Goal: Task Accomplishment & Management: Manage account settings

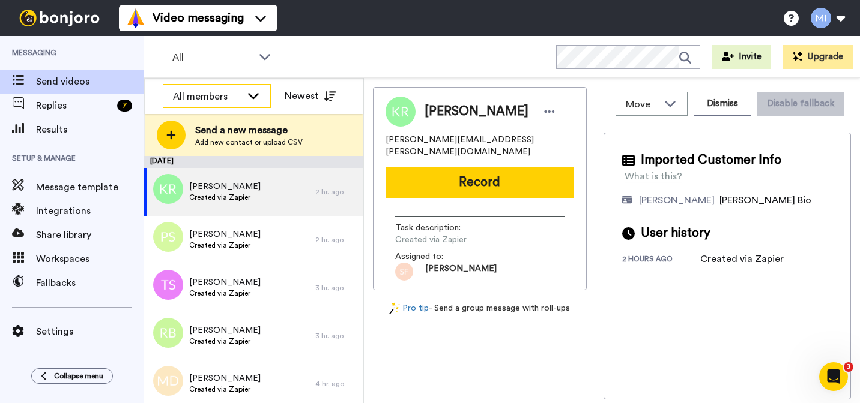
click at [214, 92] on div "All members" at bounding box center [207, 96] width 68 height 14
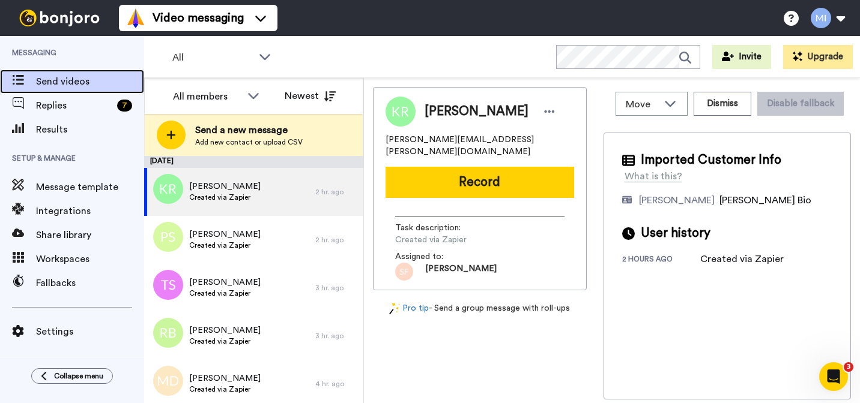
click at [81, 79] on span "Send videos" at bounding box center [90, 81] width 108 height 14
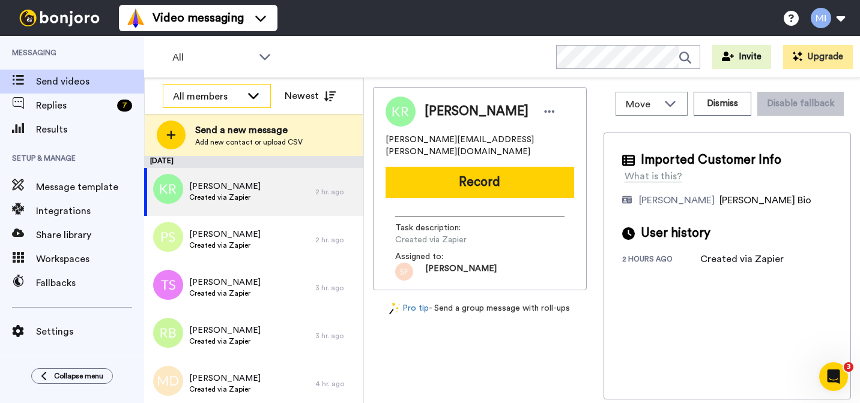
click at [219, 100] on div "All members" at bounding box center [207, 96] width 68 height 14
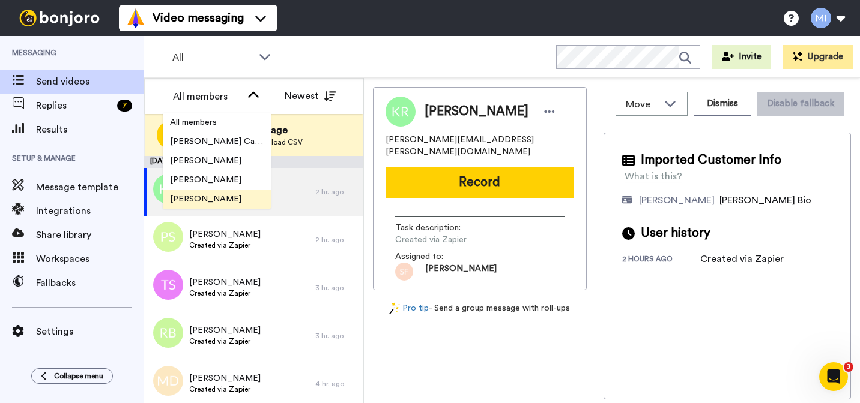
click at [201, 195] on span "[PERSON_NAME]" at bounding box center [206, 199] width 86 height 12
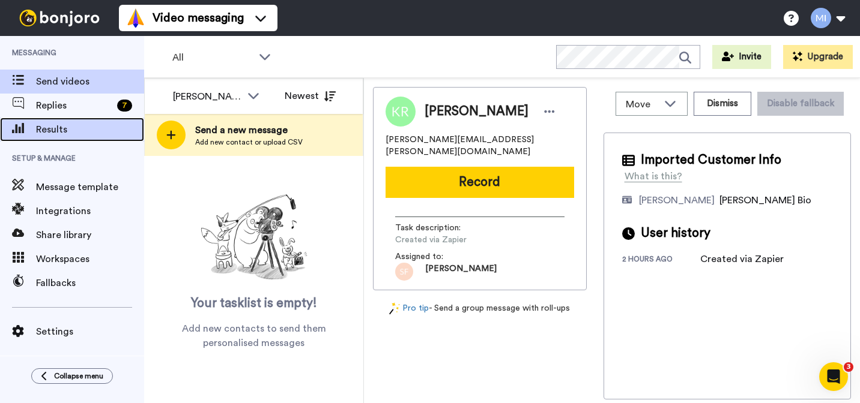
click at [73, 127] on span "Results" at bounding box center [90, 129] width 108 height 14
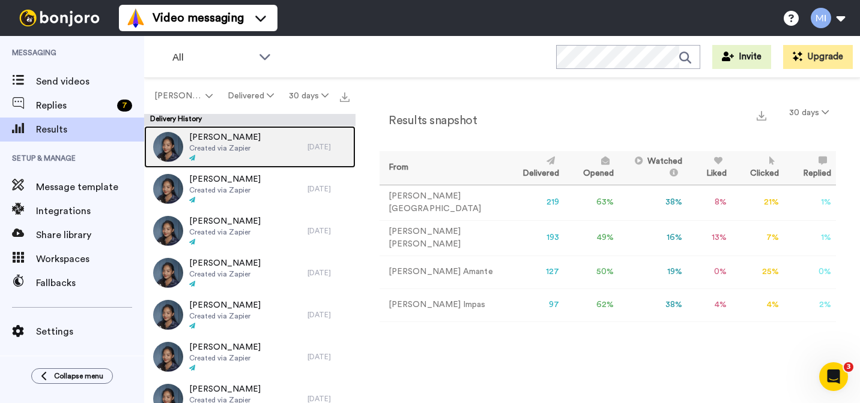
click at [251, 163] on div "Joseph Taylor Created via Zapier" at bounding box center [225, 147] width 163 height 42
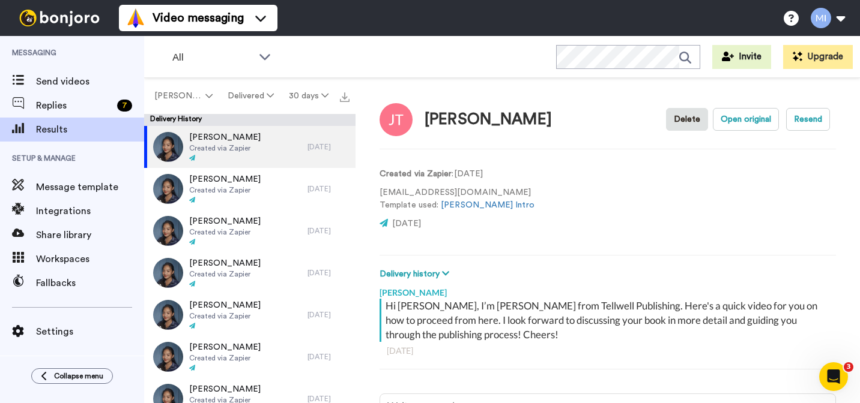
scroll to position [1, 0]
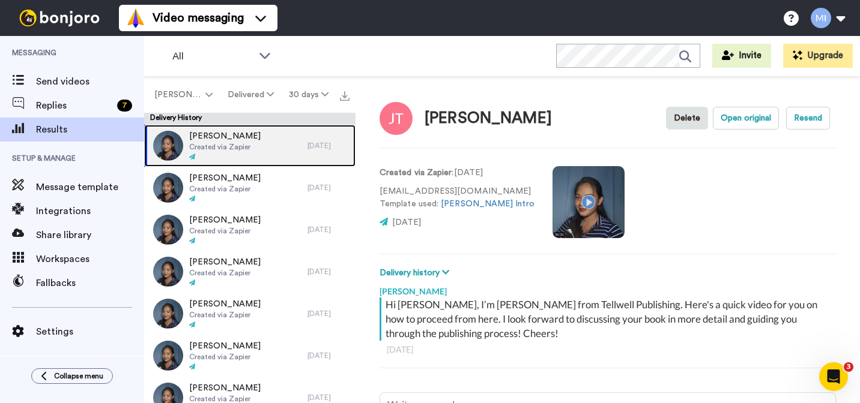
click at [251, 163] on div "Joseph Taylor Created via Zapier" at bounding box center [225, 146] width 163 height 42
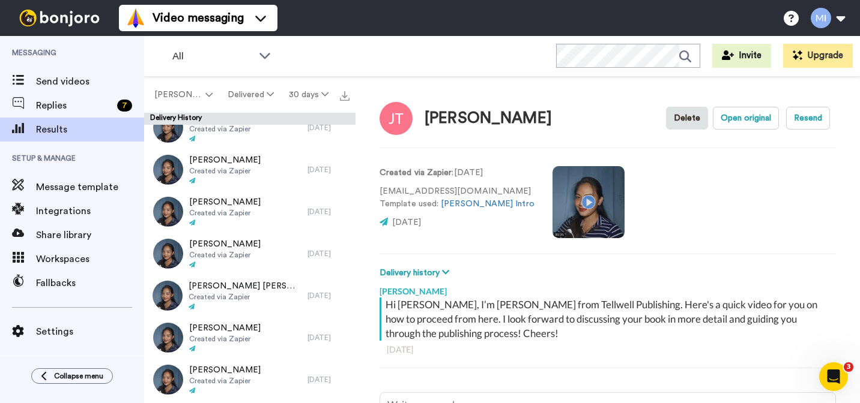
scroll to position [624, 0]
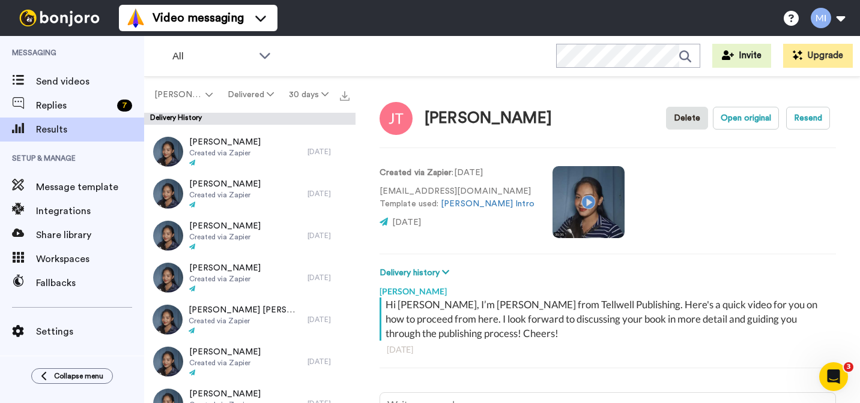
type textarea "x"
click at [179, 94] on span "[PERSON_NAME]" at bounding box center [178, 95] width 49 height 12
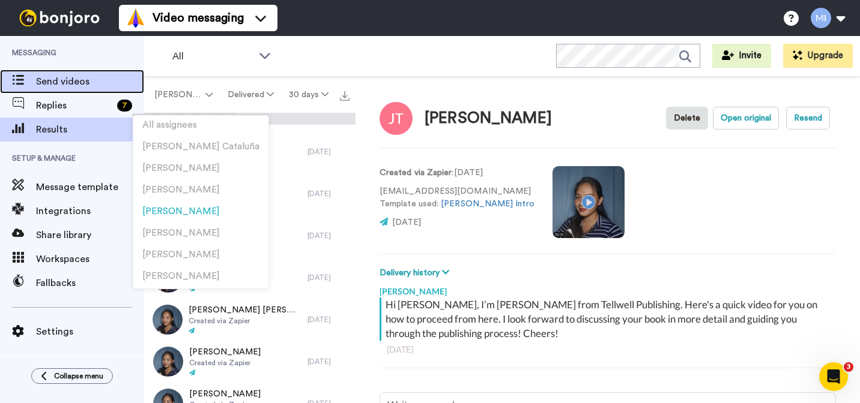
click at [93, 86] on span "Send videos" at bounding box center [90, 81] width 108 height 14
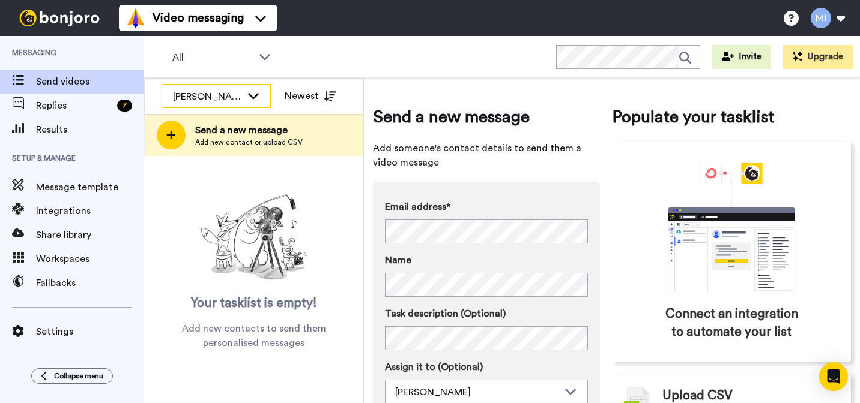
click at [223, 92] on div "[PERSON_NAME]" at bounding box center [207, 96] width 68 height 14
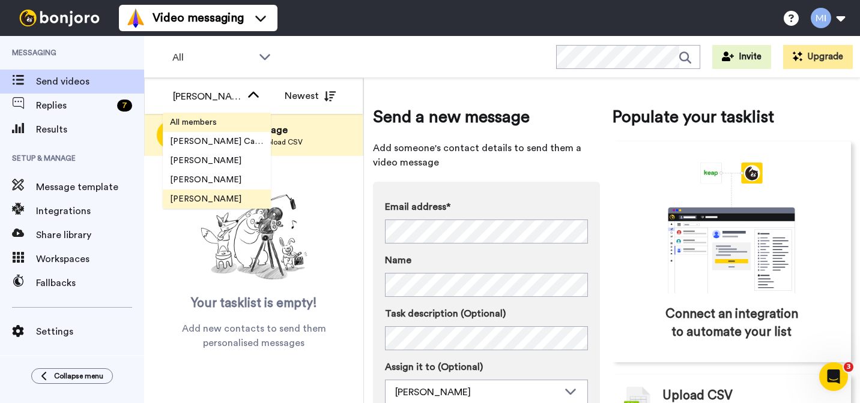
click at [208, 126] on span "All members" at bounding box center [193, 122] width 61 height 12
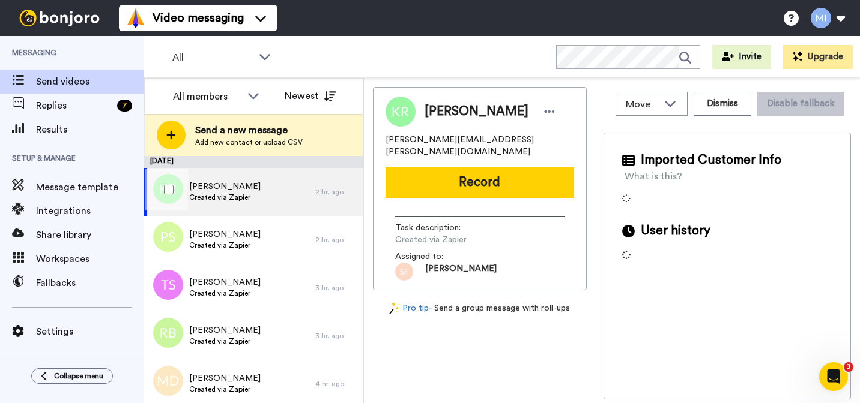
click at [247, 201] on span "Created via Zapier" at bounding box center [224, 198] width 71 height 10
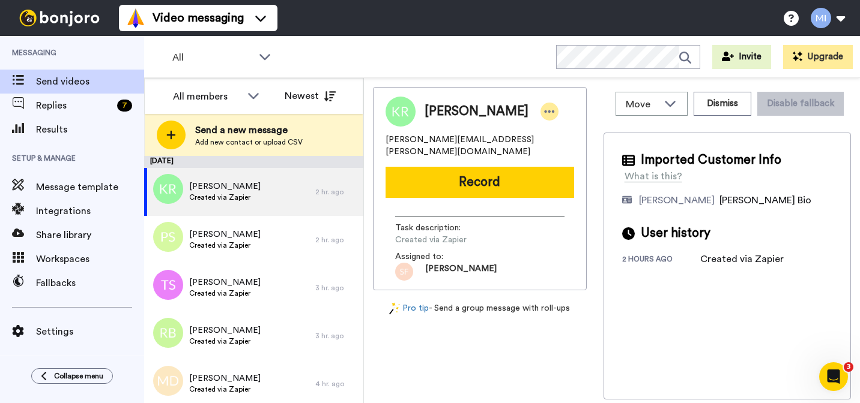
click at [540, 113] on div at bounding box center [549, 112] width 18 height 18
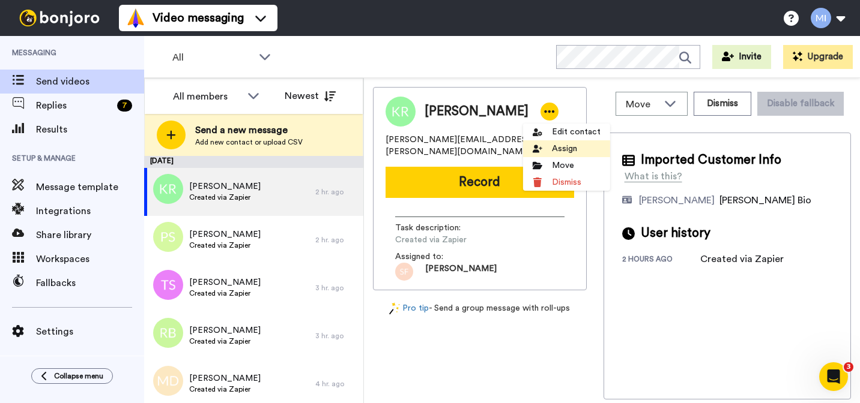
click at [551, 142] on li "Assign" at bounding box center [566, 148] width 87 height 17
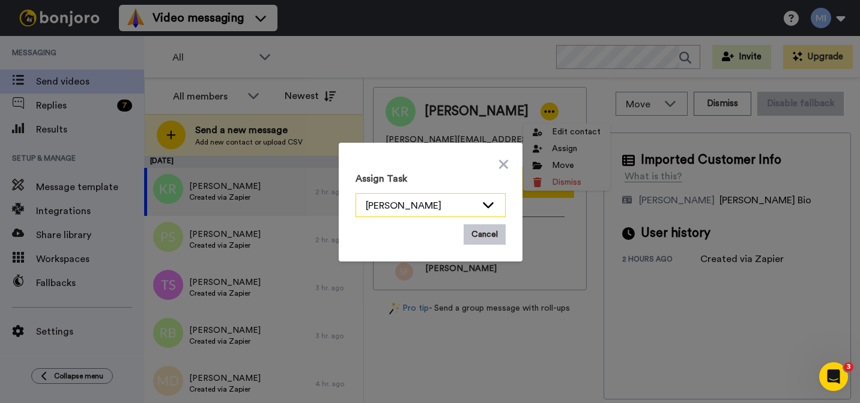
click at [485, 208] on icon at bounding box center [488, 205] width 14 height 12
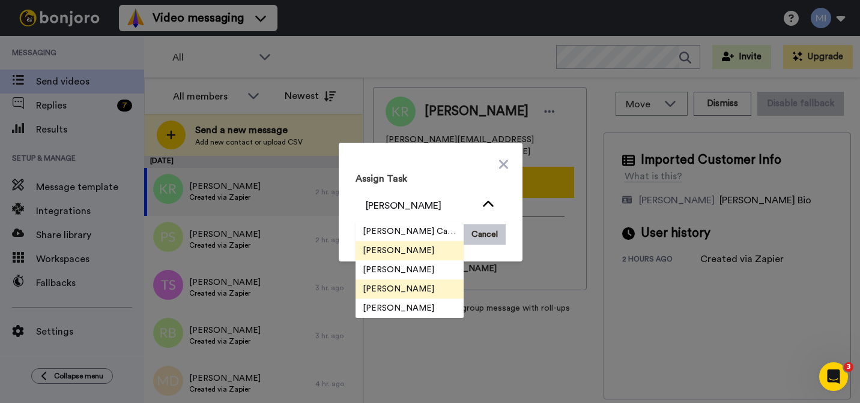
scroll to position [38, 0]
click at [433, 294] on li "[PERSON_NAME]" at bounding box center [409, 289] width 108 height 19
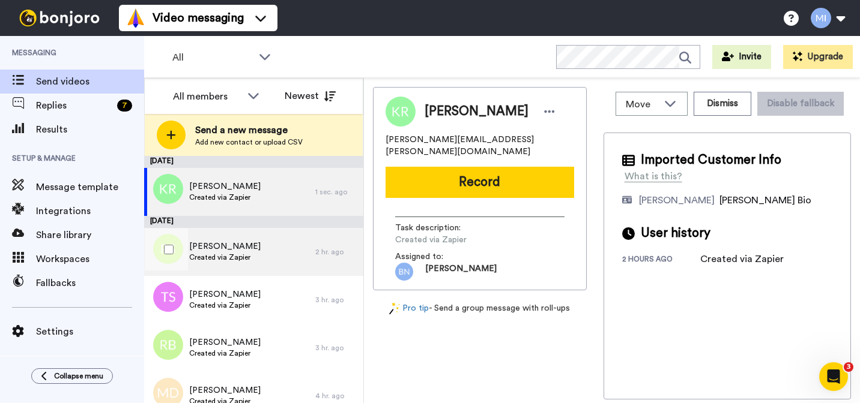
click at [263, 247] on div "Patricia Smith Created via Zapier" at bounding box center [229, 252] width 171 height 48
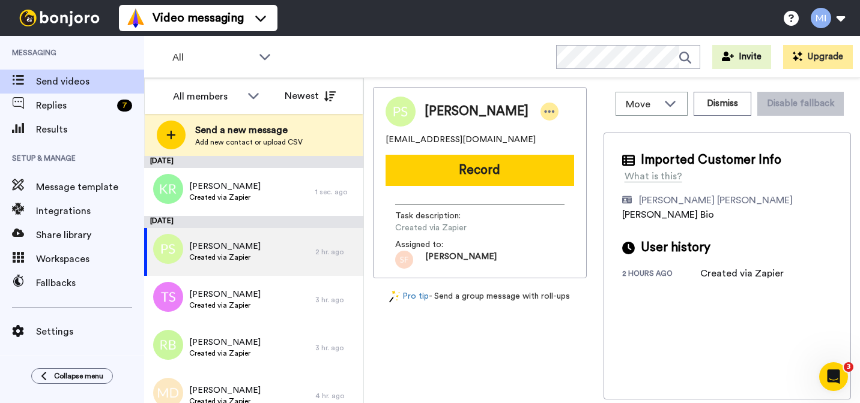
click at [544, 109] on icon at bounding box center [549, 112] width 11 height 12
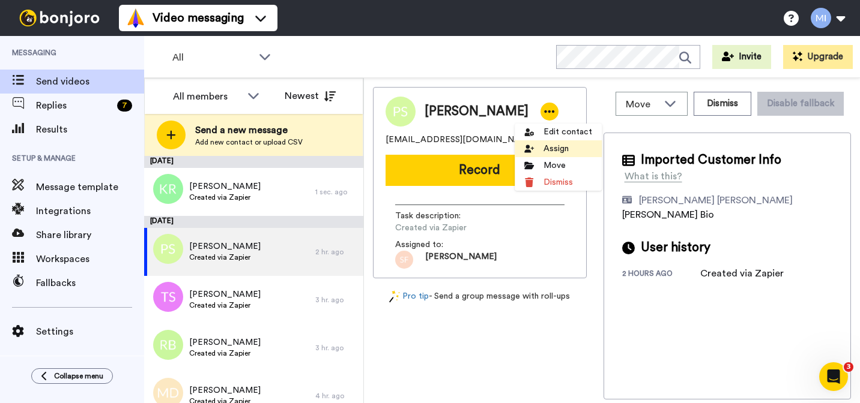
click at [539, 151] on li "Assign" at bounding box center [558, 148] width 87 height 17
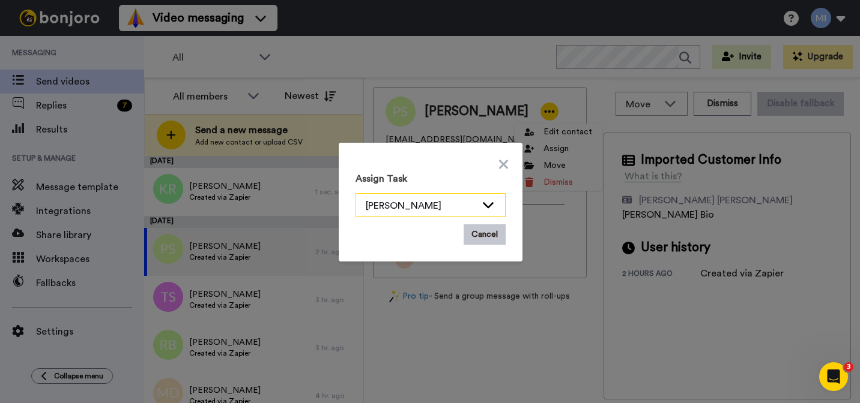
click at [491, 196] on div "[PERSON_NAME]" at bounding box center [430, 206] width 149 height 24
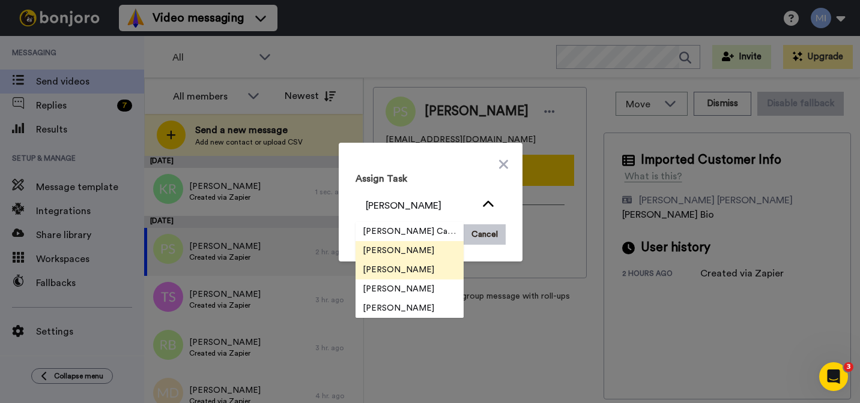
click at [422, 271] on li "[PERSON_NAME]" at bounding box center [409, 270] width 108 height 19
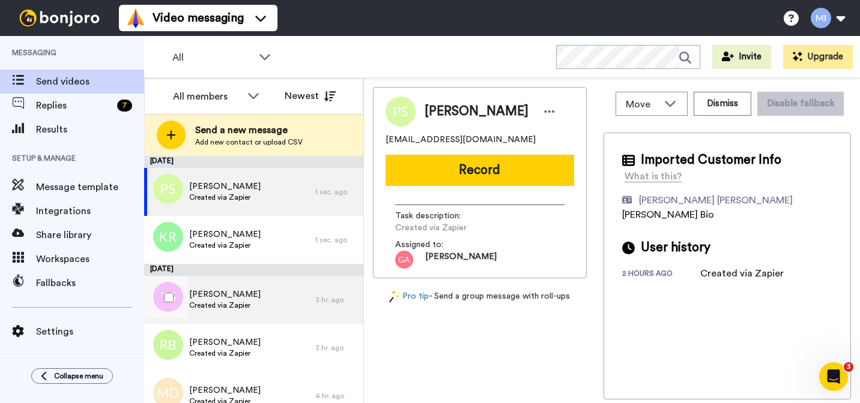
click at [255, 294] on div "Tara Smith Created via Zapier" at bounding box center [229, 300] width 171 height 48
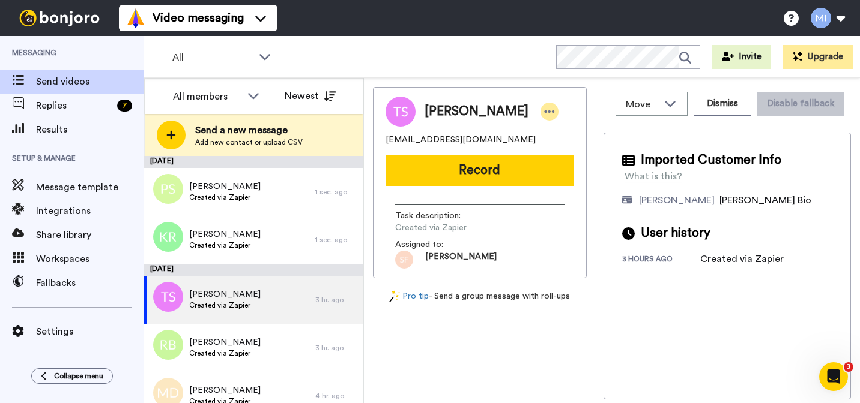
click at [544, 113] on icon at bounding box center [549, 112] width 11 height 12
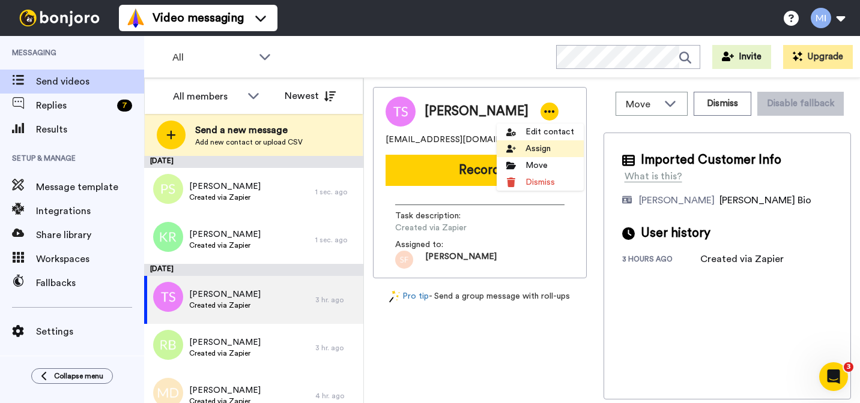
click at [530, 153] on li "Assign" at bounding box center [540, 148] width 87 height 17
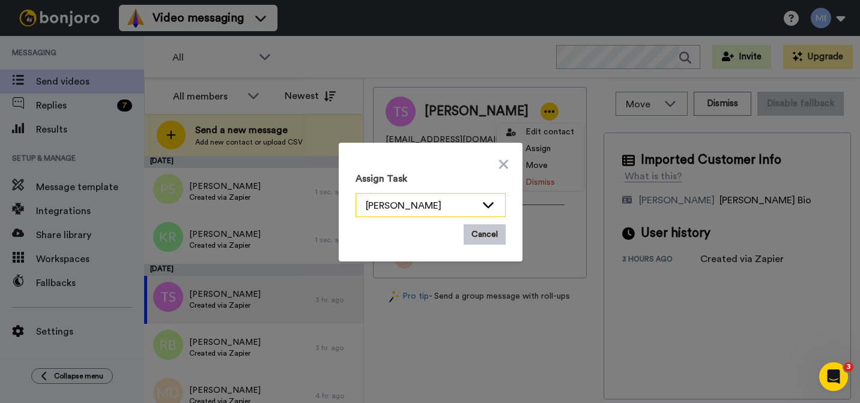
click at [470, 202] on div "[PERSON_NAME]" at bounding box center [421, 206] width 110 height 14
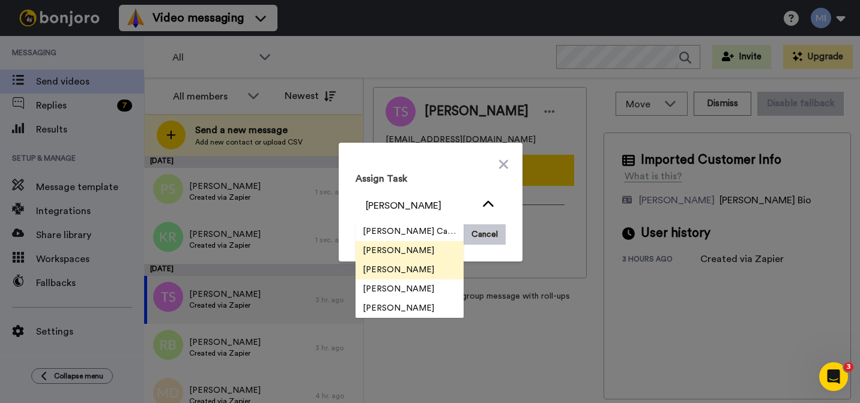
scroll to position [38, 0]
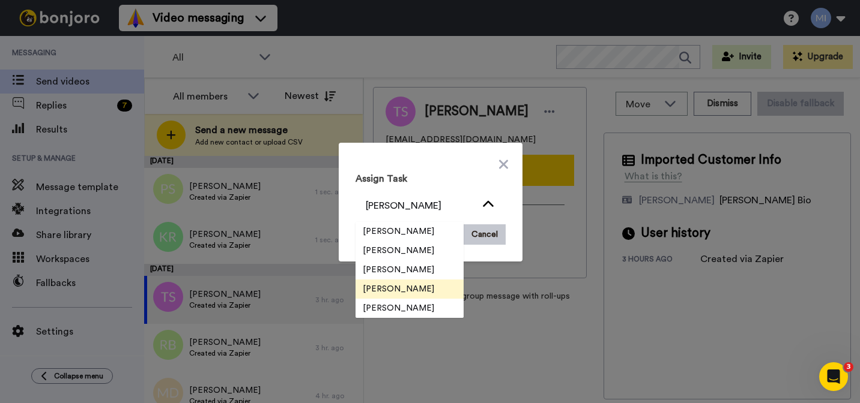
click at [416, 285] on span "[PERSON_NAME]" at bounding box center [398, 289] width 86 height 12
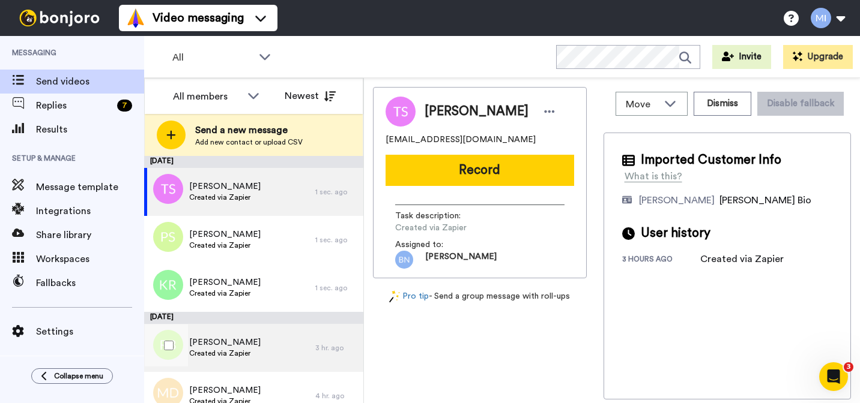
click at [228, 344] on span "[PERSON_NAME]" at bounding box center [224, 343] width 71 height 12
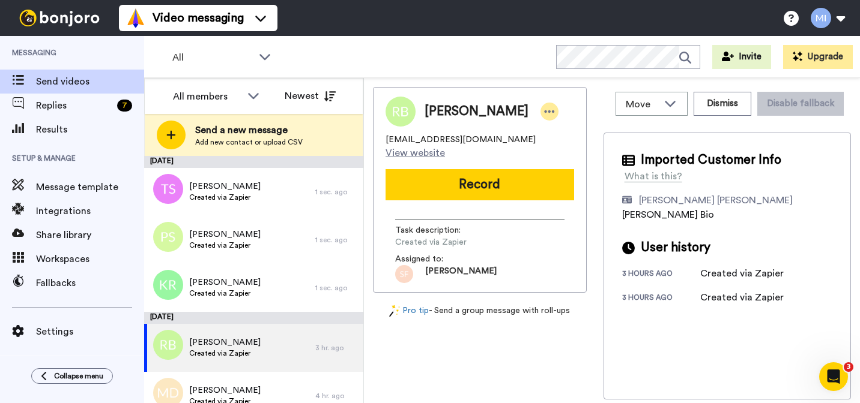
click at [544, 112] on icon at bounding box center [549, 112] width 11 height 12
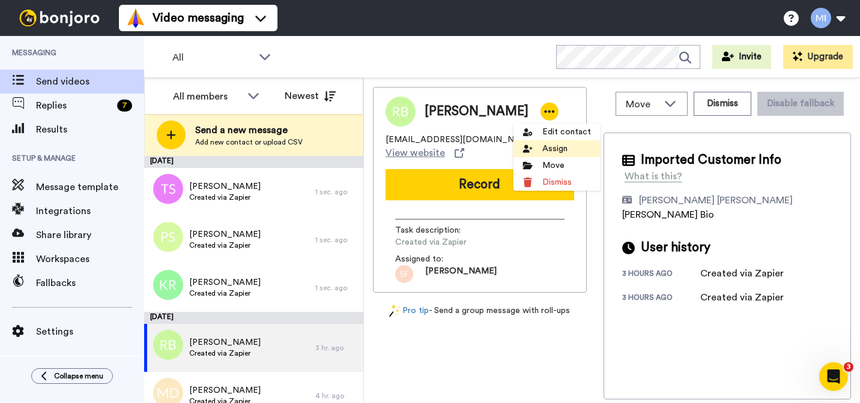
click at [528, 155] on li "Assign" at bounding box center [556, 148] width 87 height 17
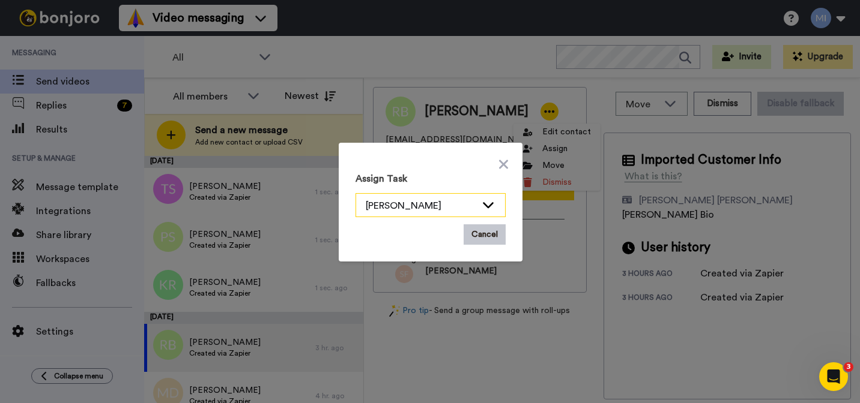
click at [475, 201] on div "[PERSON_NAME]" at bounding box center [421, 206] width 110 height 14
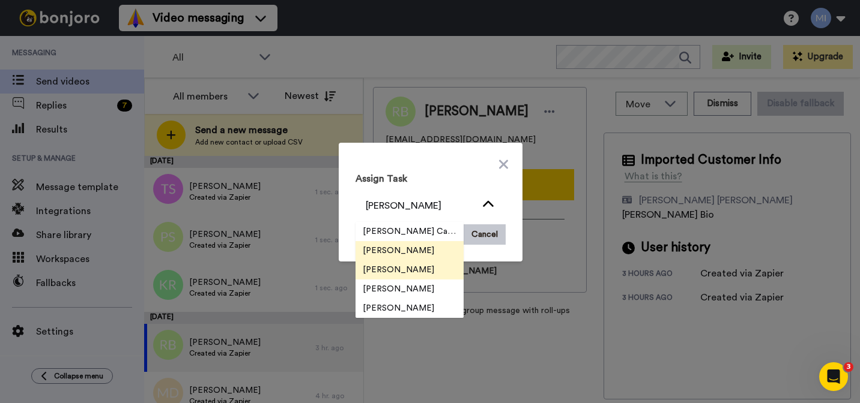
click at [416, 265] on span "[PERSON_NAME]" at bounding box center [398, 270] width 86 height 12
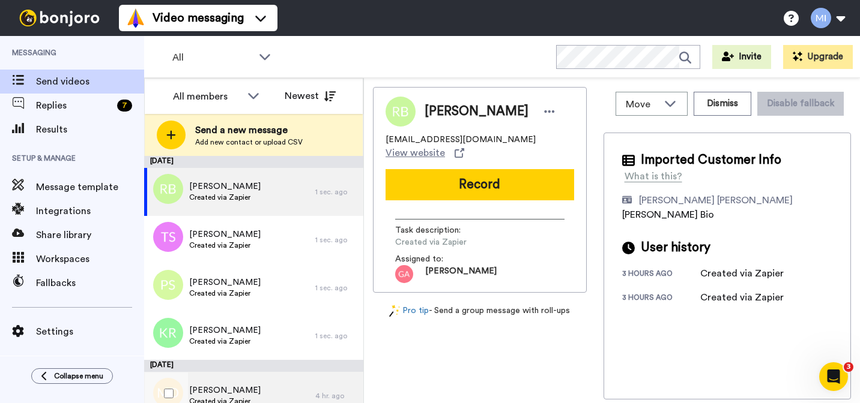
click at [268, 385] on div "Marrylyn Davis Created via Zapier" at bounding box center [229, 396] width 171 height 48
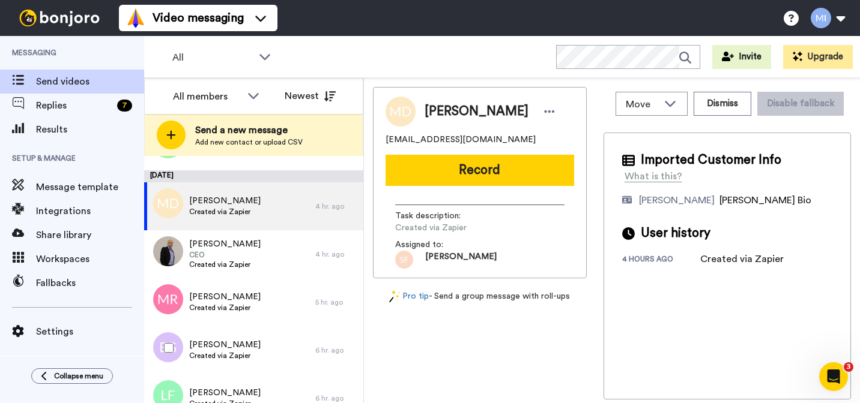
scroll to position [192, 0]
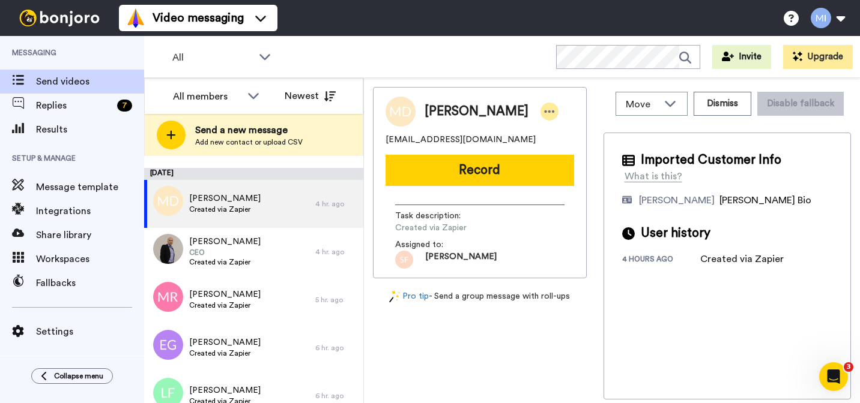
click at [545, 112] on icon at bounding box center [550, 111] width 10 height 2
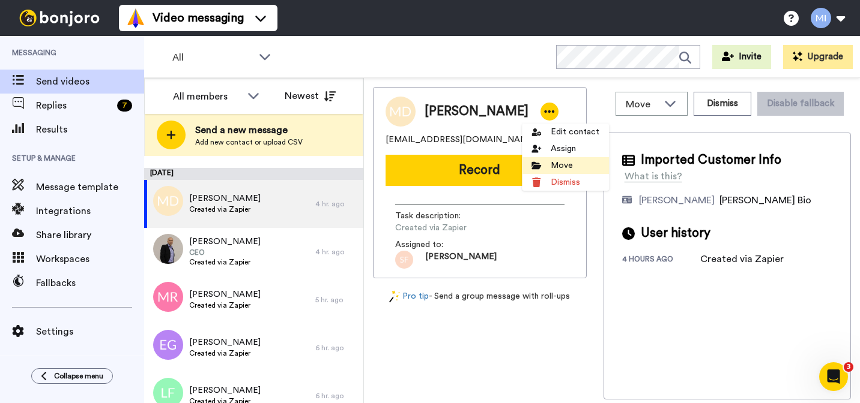
click at [536, 160] on li "Move" at bounding box center [565, 165] width 87 height 17
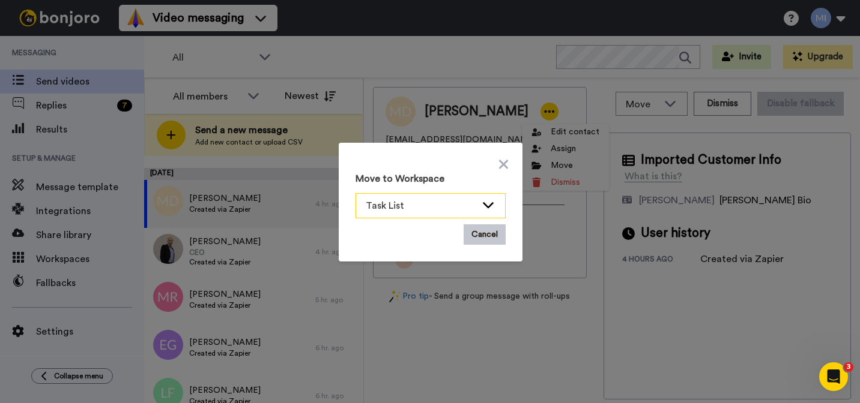
click at [447, 199] on span "Task List" at bounding box center [421, 206] width 110 height 14
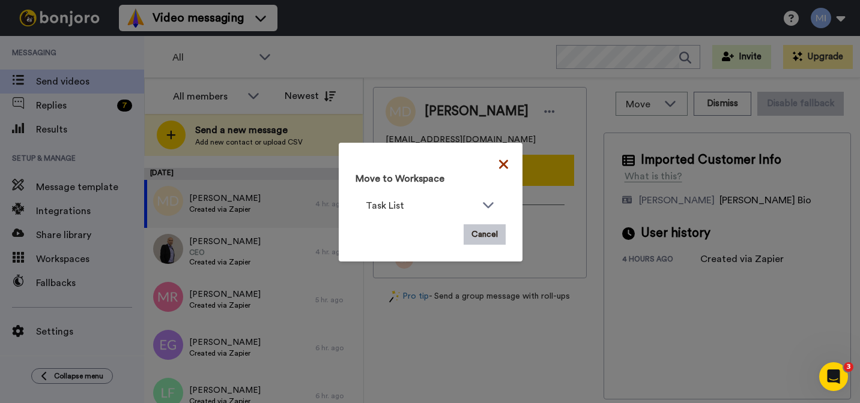
click at [507, 164] on icon at bounding box center [503, 164] width 9 height 14
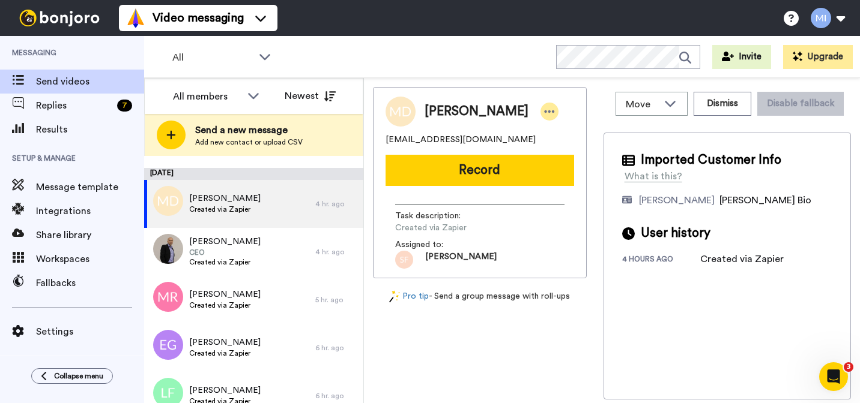
click at [544, 111] on icon at bounding box center [549, 112] width 11 height 12
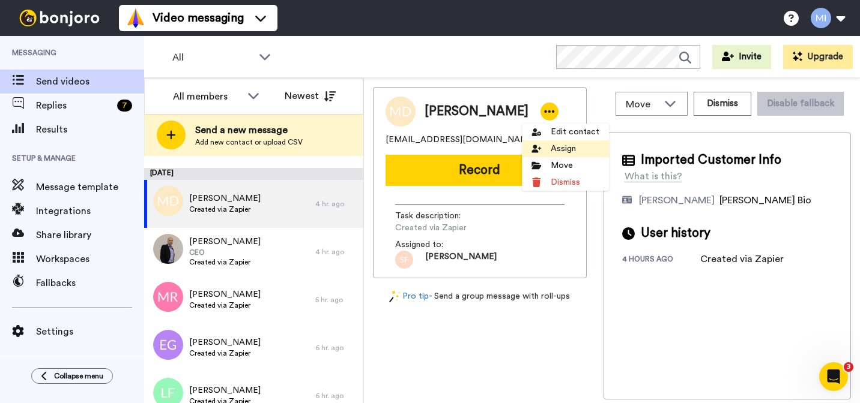
click at [544, 149] on li "Assign" at bounding box center [565, 148] width 87 height 17
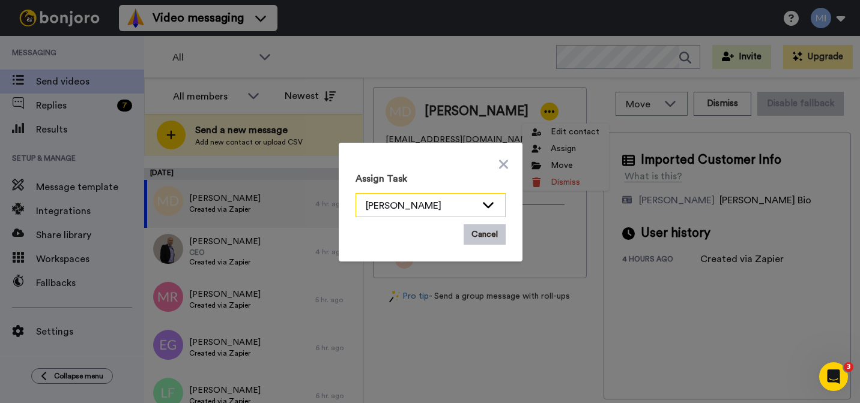
click at [471, 199] on div "[PERSON_NAME]" at bounding box center [421, 206] width 110 height 14
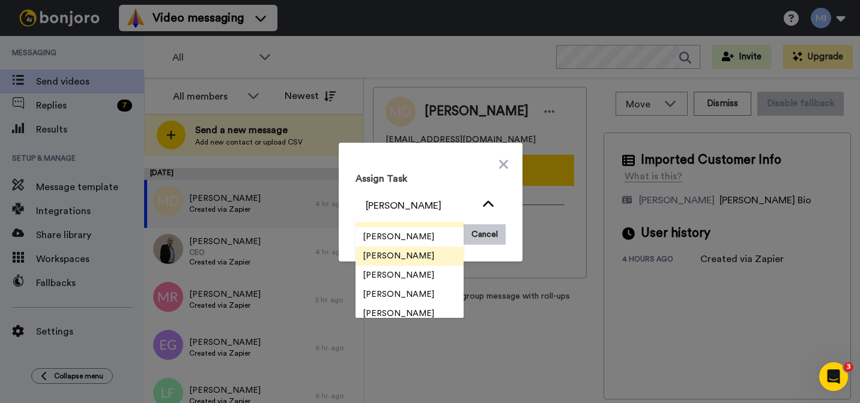
scroll to position [38, 0]
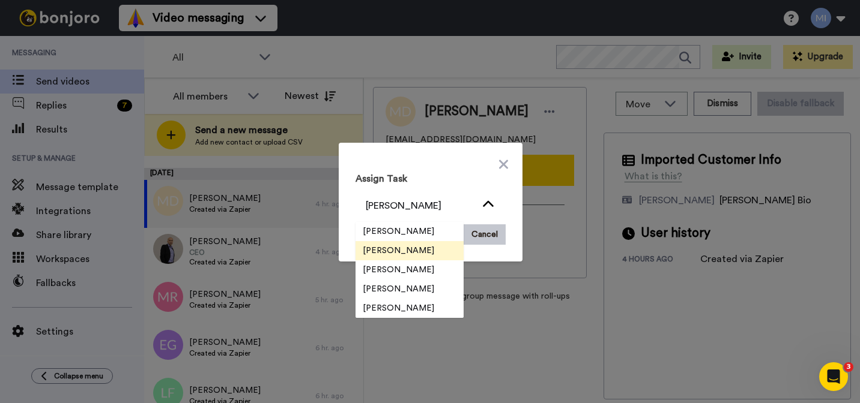
click at [399, 291] on span "[PERSON_NAME]" at bounding box center [398, 289] width 86 height 12
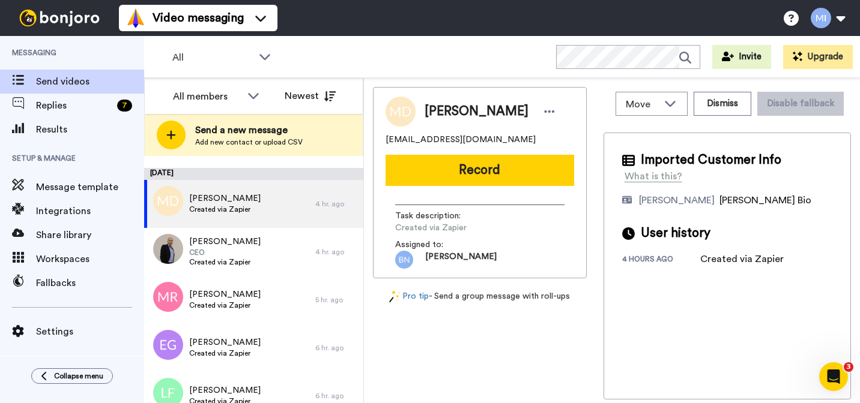
scroll to position [0, 0]
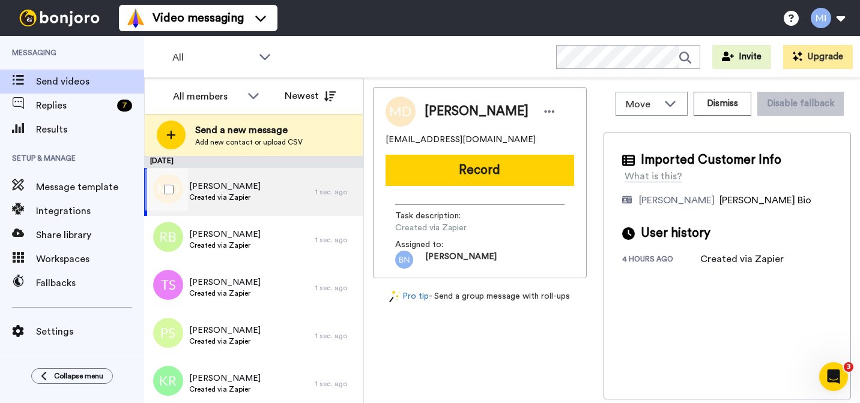
click at [273, 204] on div "Marrylyn Davis Created via Zapier" at bounding box center [229, 192] width 171 height 48
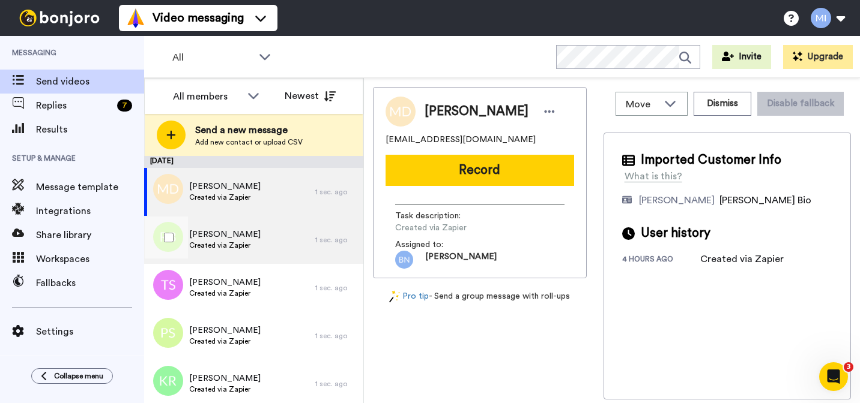
click at [252, 239] on div "Regis Belcher Created via Zapier" at bounding box center [229, 240] width 171 height 48
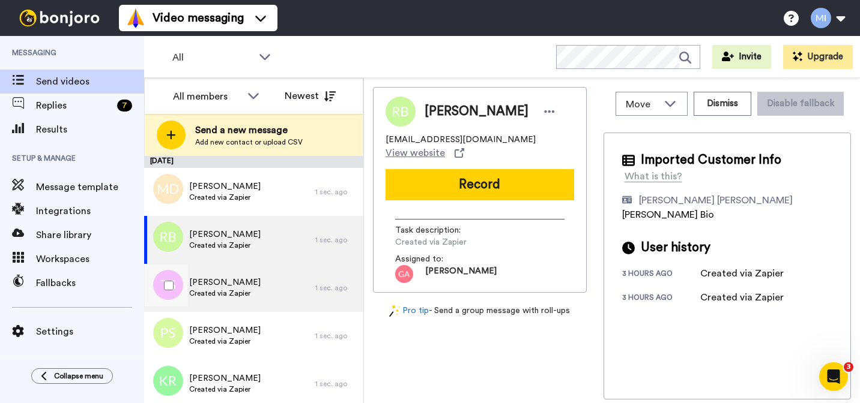
click at [249, 276] on div "Tara Smith Created via Zapier" at bounding box center [229, 288] width 171 height 48
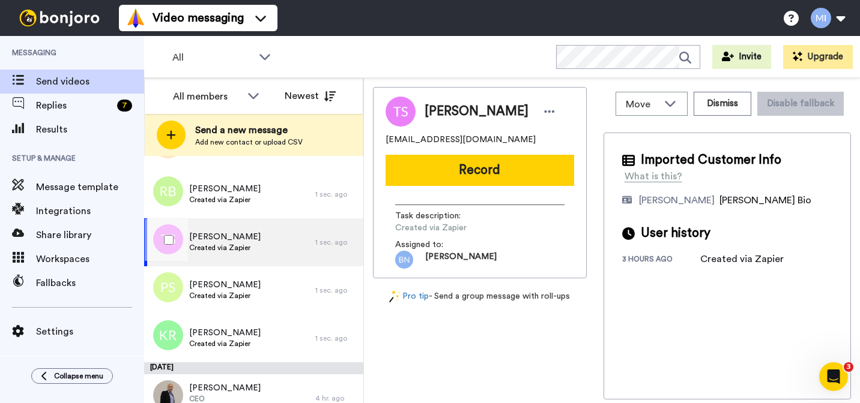
scroll to position [48, 0]
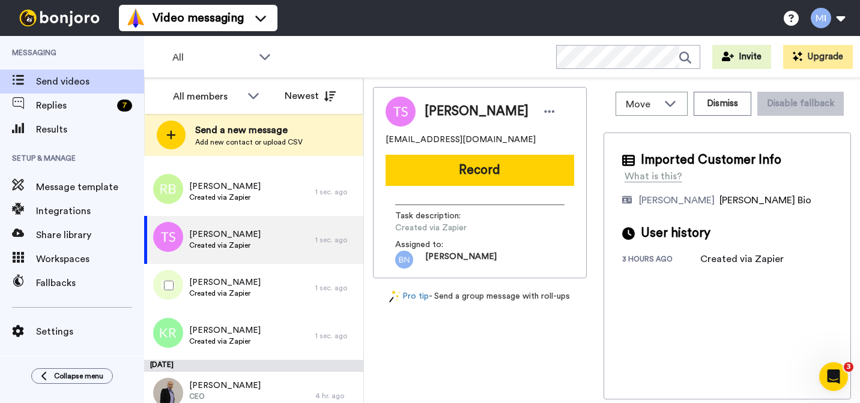
click at [249, 276] on div "Patricia Smith Created via Zapier" at bounding box center [229, 288] width 171 height 48
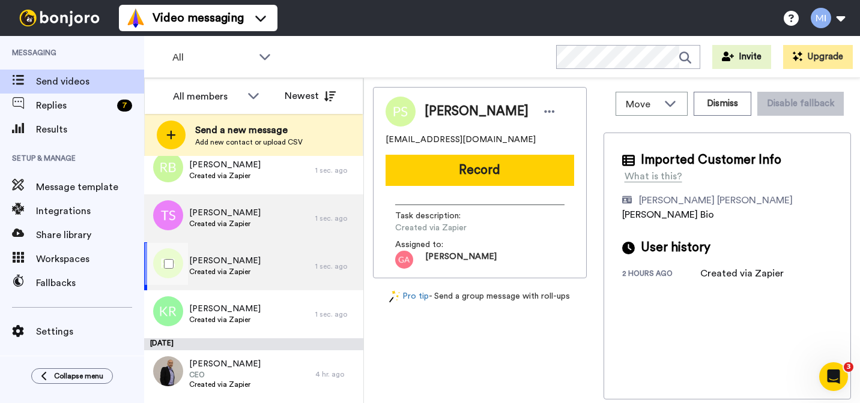
scroll to position [72, 0]
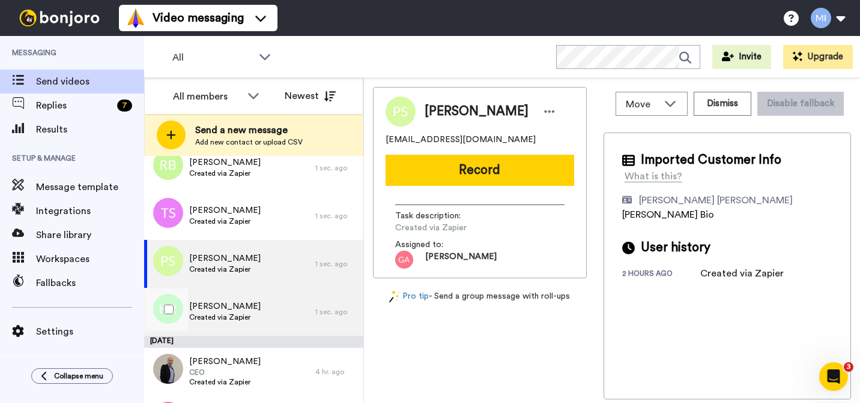
click at [234, 301] on span "[PERSON_NAME]" at bounding box center [224, 307] width 71 height 12
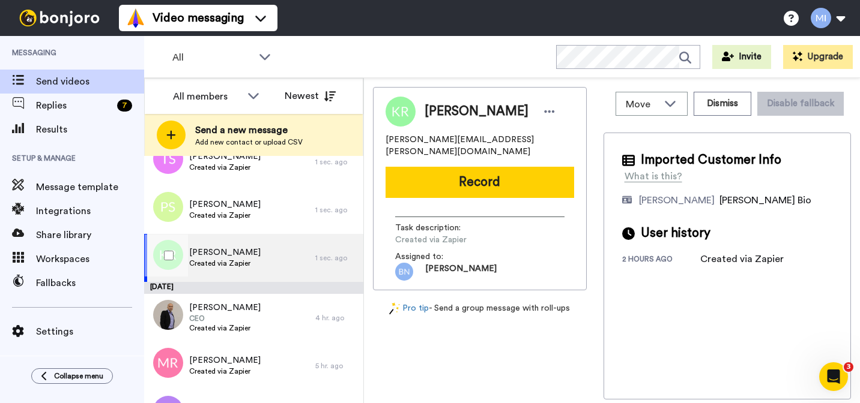
scroll to position [144, 0]
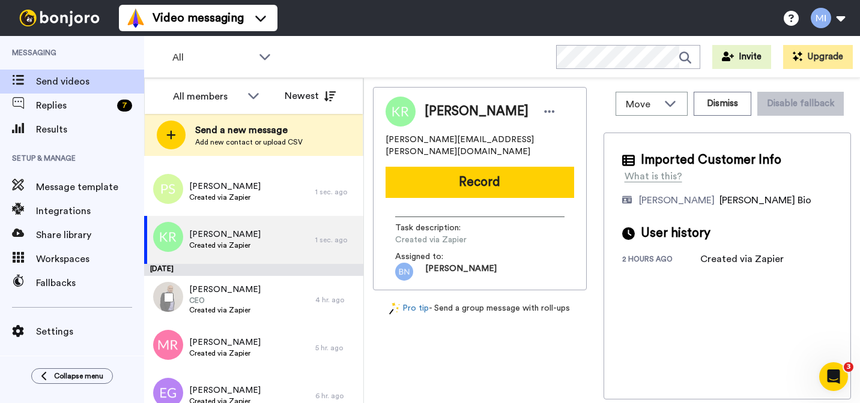
click at [234, 301] on span "CEO" at bounding box center [224, 301] width 71 height 10
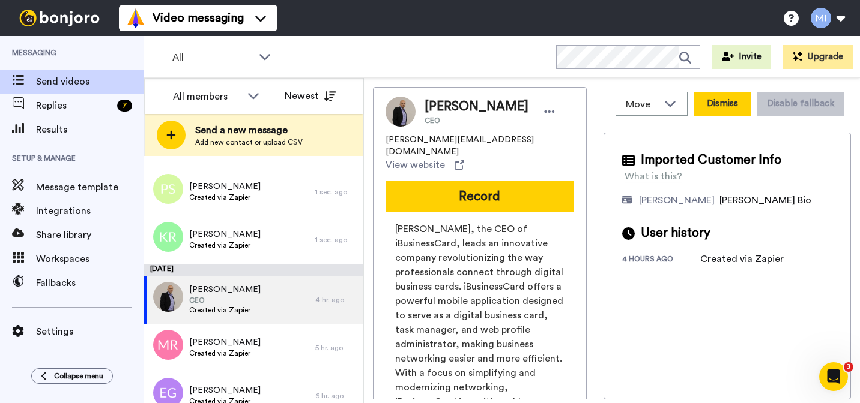
click at [708, 105] on button "Dismiss" at bounding box center [722, 104] width 58 height 24
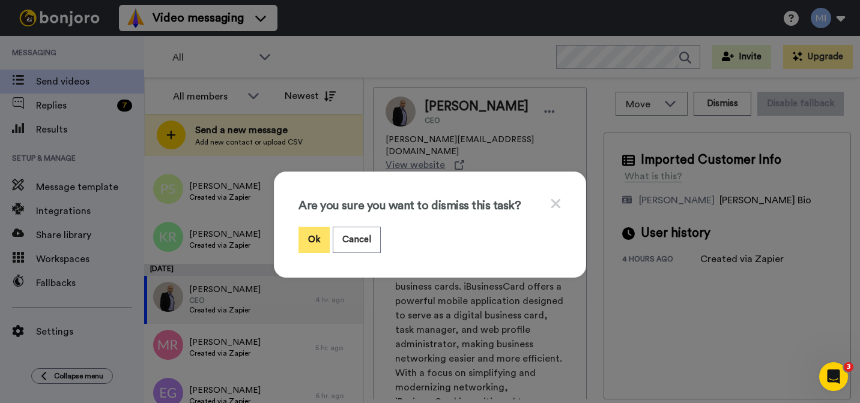
click at [321, 237] on button "Ok" at bounding box center [313, 240] width 31 height 26
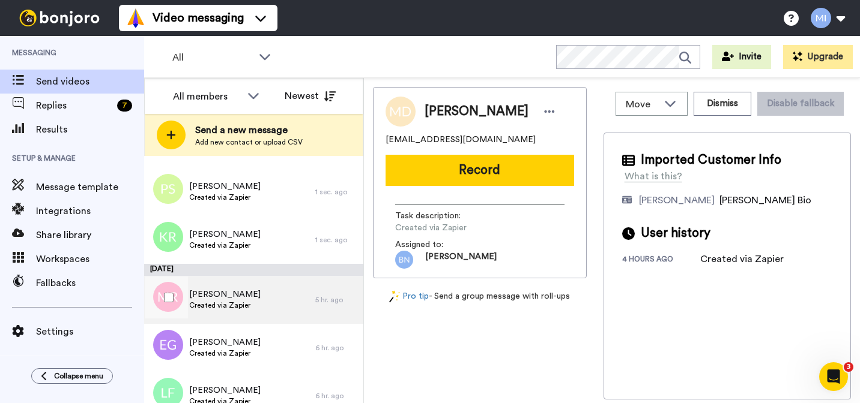
click at [265, 299] on div "Mahdi Ruposh Created via Zapier" at bounding box center [229, 300] width 171 height 48
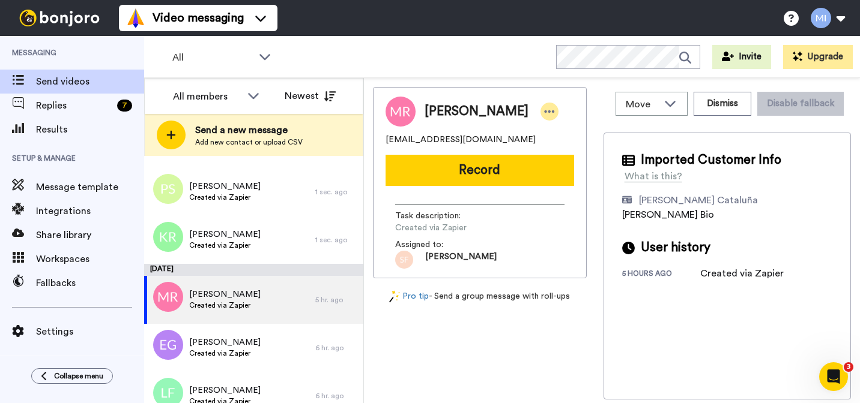
click at [545, 112] on icon at bounding box center [550, 111] width 10 height 2
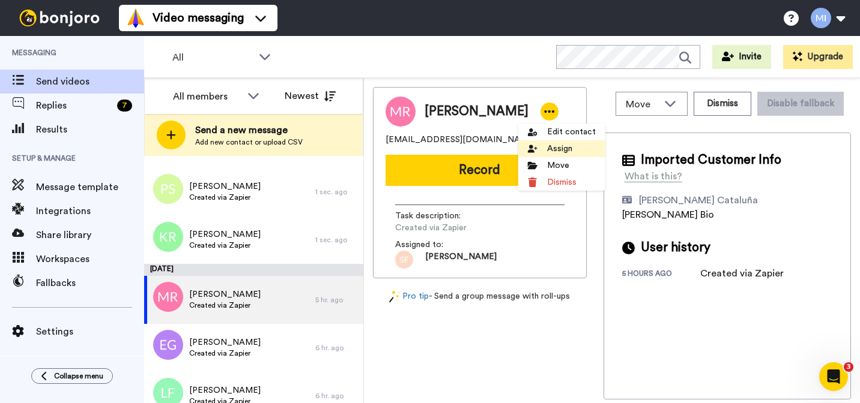
click at [537, 151] on li "Assign" at bounding box center [561, 148] width 87 height 17
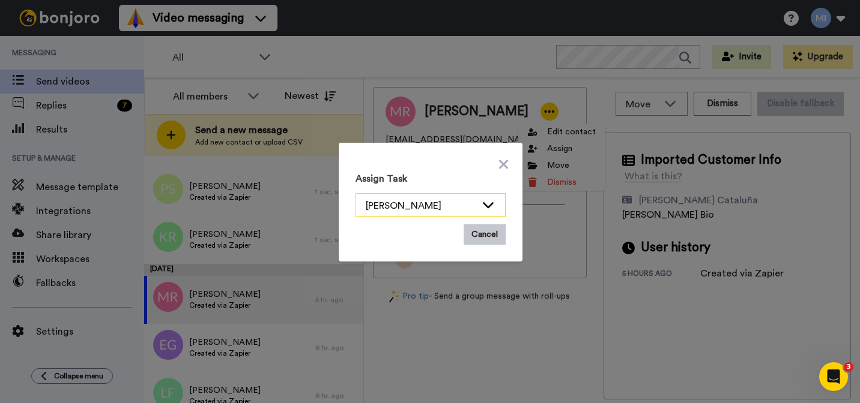
click at [471, 210] on div "[PERSON_NAME]" at bounding box center [421, 206] width 110 height 14
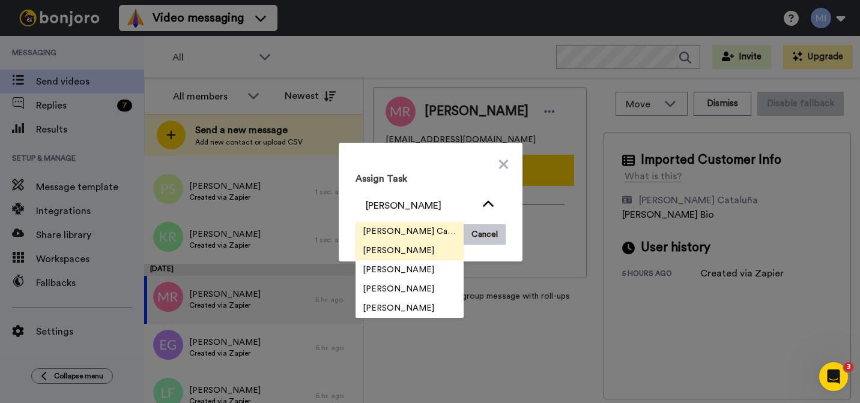
click at [425, 235] on span "[PERSON_NAME] Cataluña" at bounding box center [409, 232] width 108 height 12
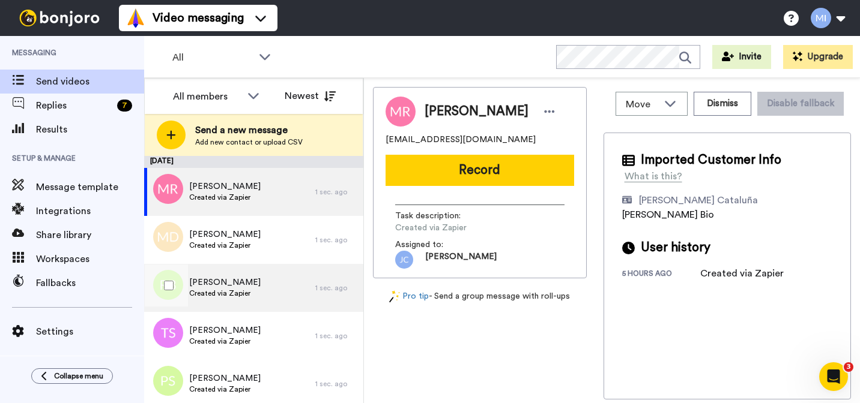
click at [262, 284] on div "Regis Belcher Created via Zapier" at bounding box center [229, 288] width 171 height 48
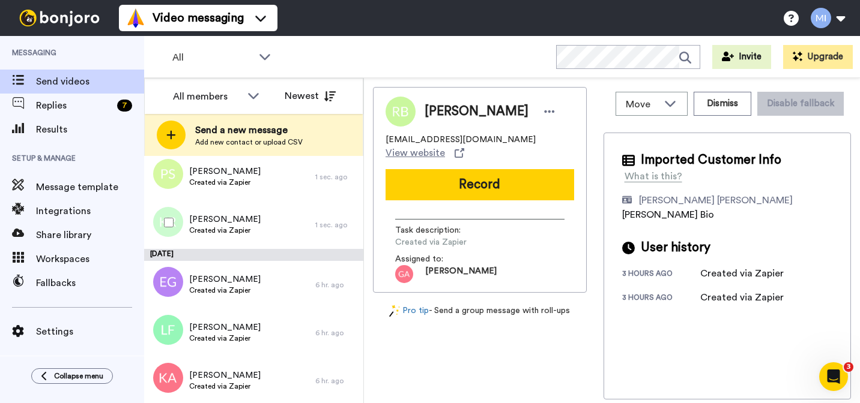
scroll to position [216, 0]
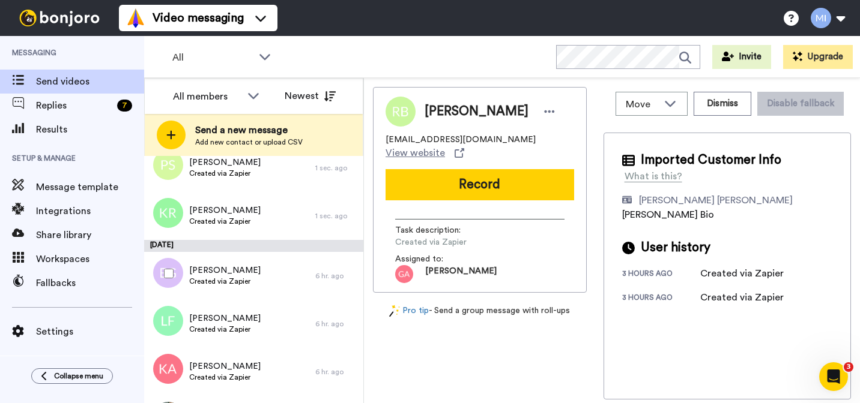
click at [262, 284] on div "Emma Grenfell Created via Zapier" at bounding box center [229, 276] width 171 height 48
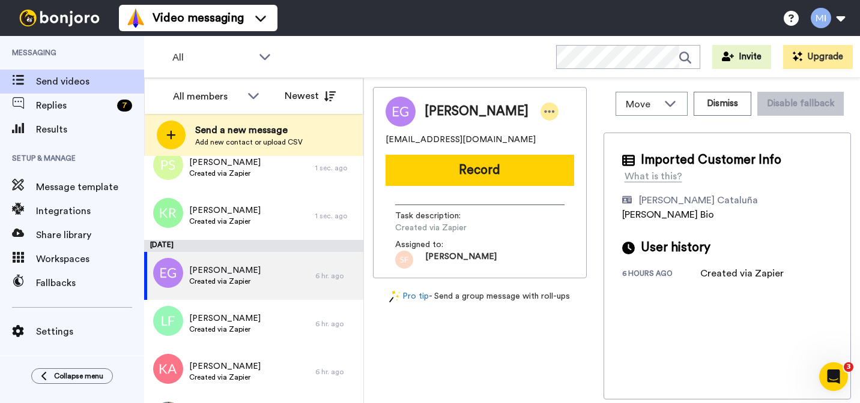
click at [540, 104] on div at bounding box center [549, 112] width 18 height 18
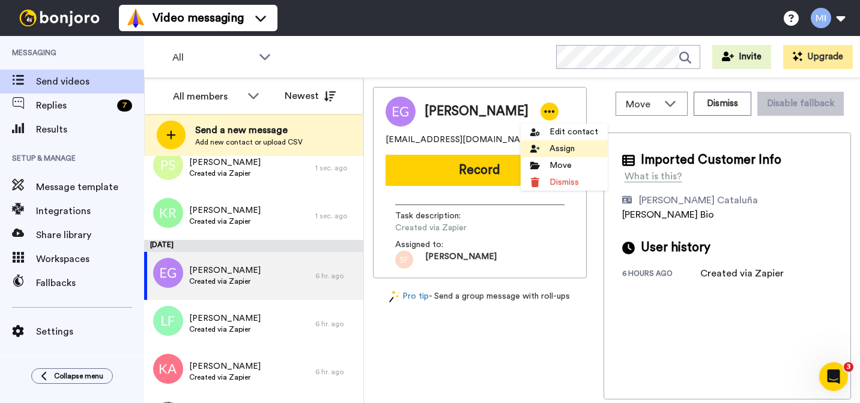
click at [537, 153] on icon at bounding box center [535, 149] width 10 height 10
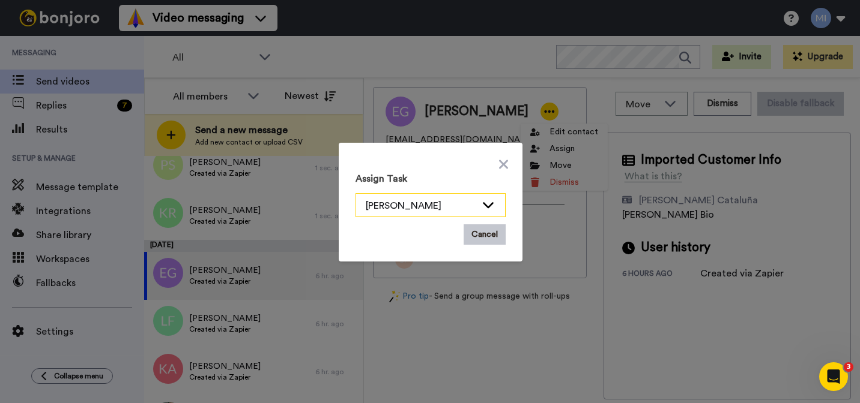
click at [439, 210] on div "[PERSON_NAME]" at bounding box center [421, 206] width 110 height 14
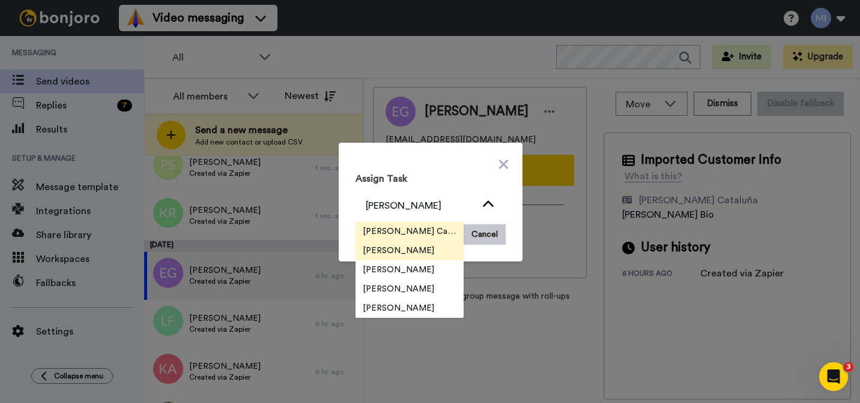
click at [418, 238] on li "[PERSON_NAME] Cataluña" at bounding box center [409, 231] width 108 height 19
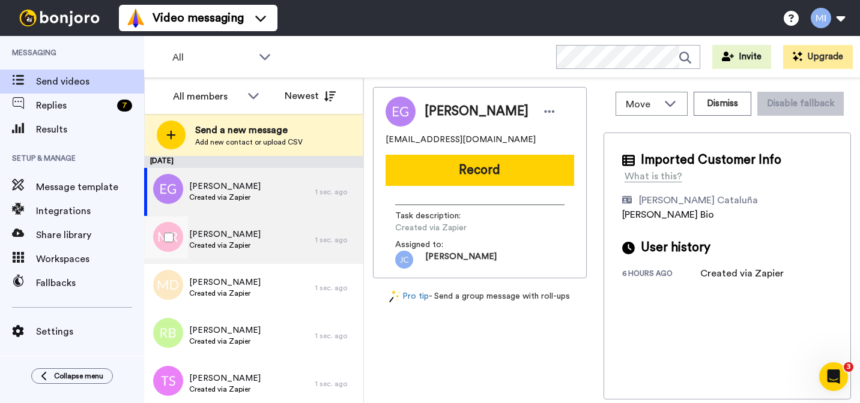
click at [261, 247] on div "Mahdi Ruposh Created via Zapier" at bounding box center [229, 240] width 171 height 48
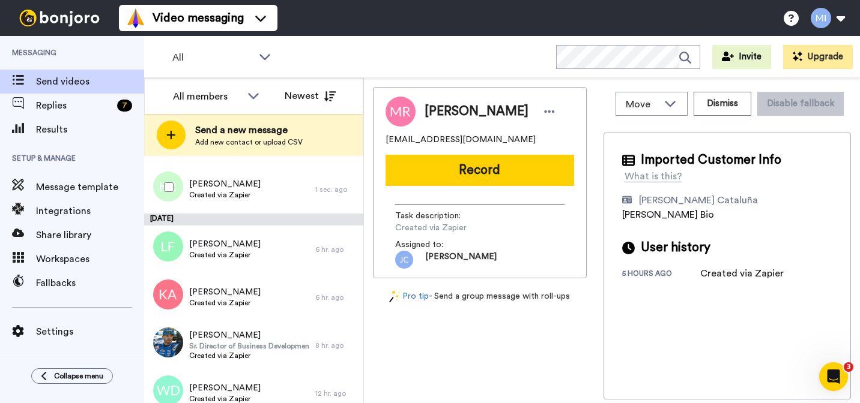
scroll to position [312, 0]
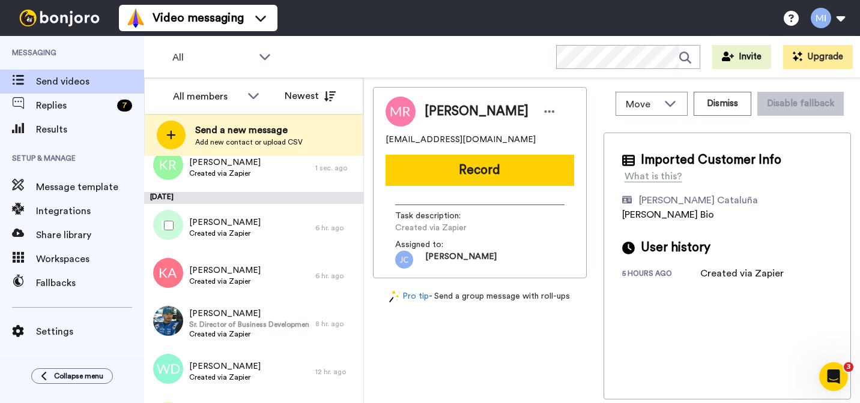
click at [261, 247] on div "Lana Ford Created via Zapier" at bounding box center [229, 228] width 171 height 48
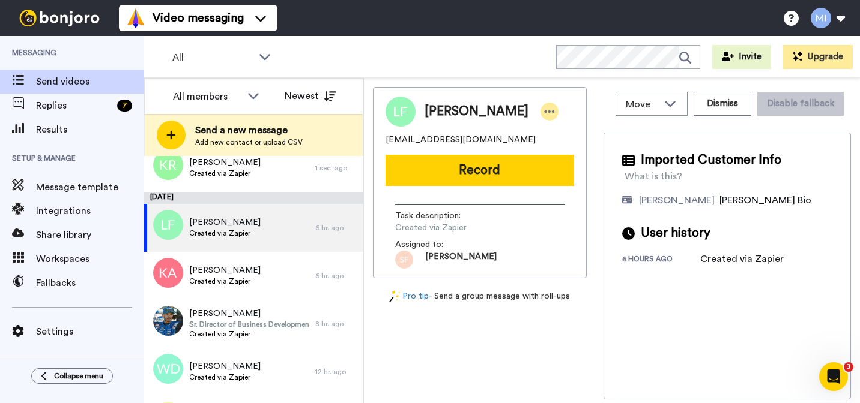
click at [544, 113] on icon at bounding box center [549, 112] width 11 height 12
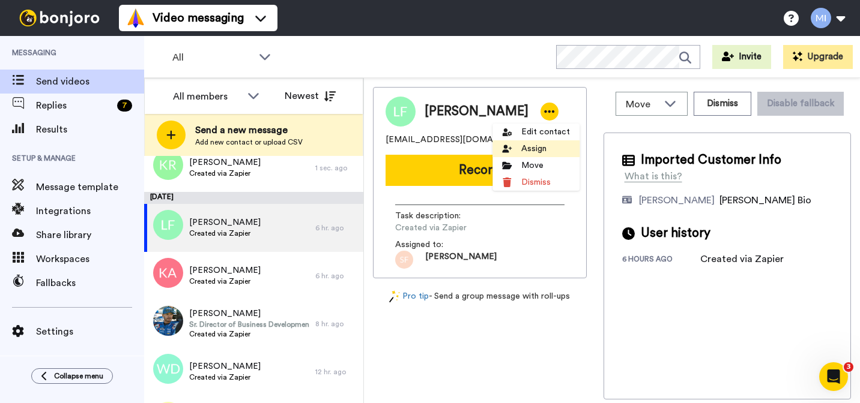
click at [520, 153] on li "Assign" at bounding box center [535, 148] width 87 height 17
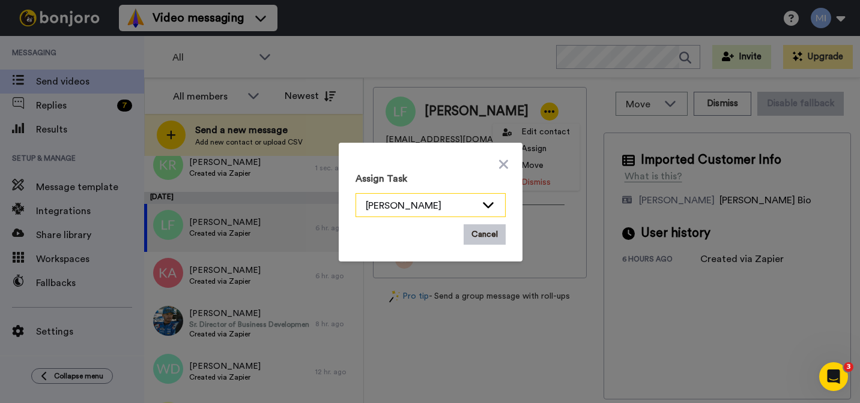
click at [444, 205] on div "[PERSON_NAME]" at bounding box center [421, 206] width 110 height 14
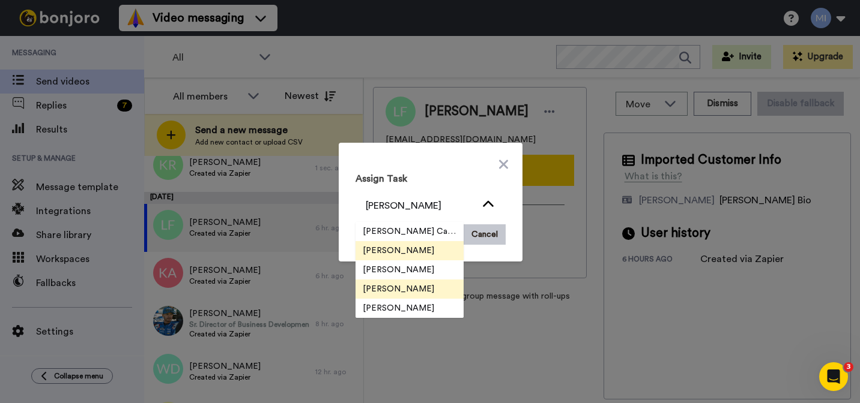
scroll to position [38, 0]
click at [384, 293] on span "[PERSON_NAME]" at bounding box center [398, 289] width 86 height 12
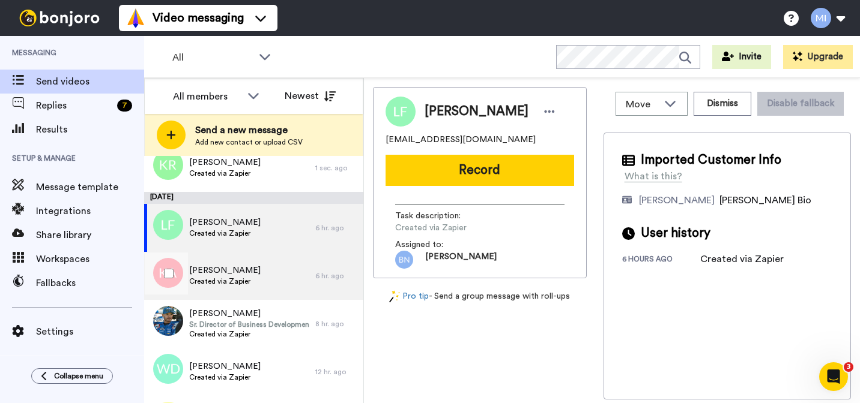
scroll to position [0, 0]
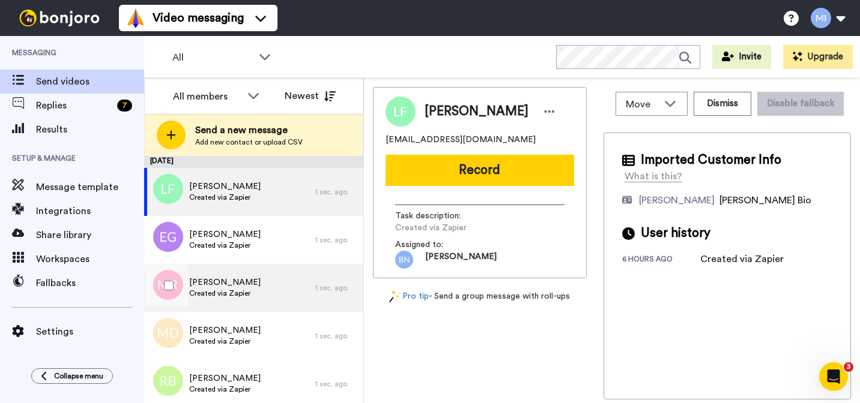
click at [292, 294] on div "Mahdi Ruposh Created via Zapier" at bounding box center [229, 288] width 171 height 48
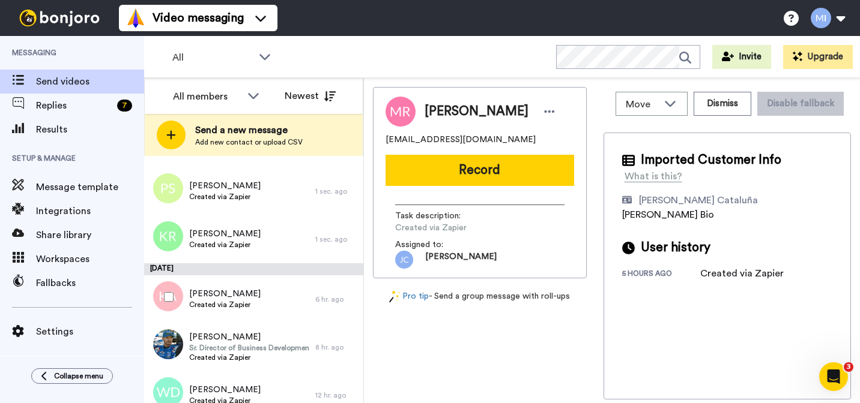
scroll to position [312, 0]
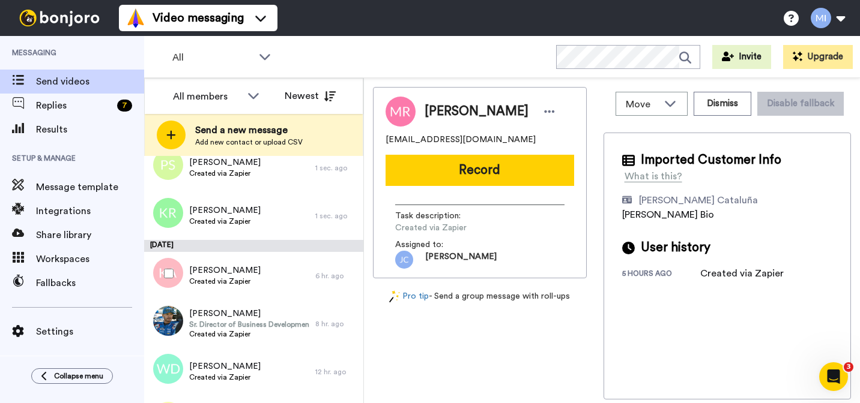
click at [292, 294] on div "Katina Anderson Created via Zapier" at bounding box center [229, 276] width 171 height 48
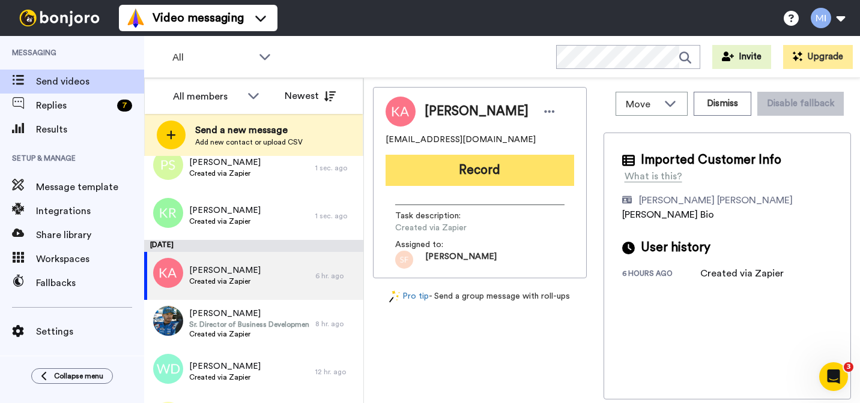
click at [489, 173] on button "Record" at bounding box center [479, 170] width 189 height 31
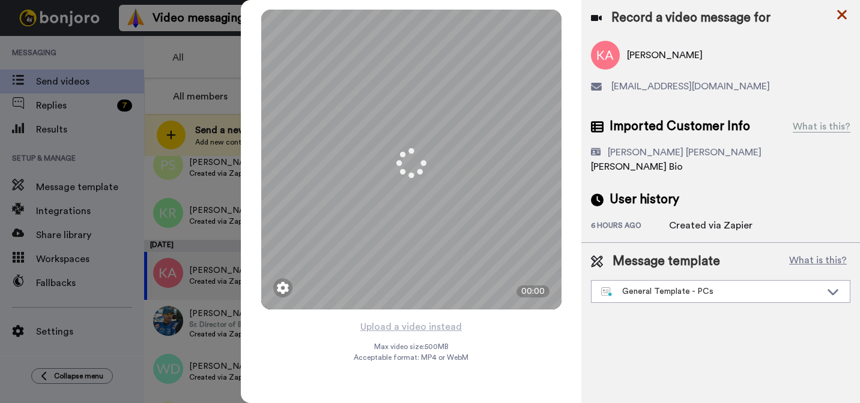
click at [841, 14] on icon at bounding box center [842, 15] width 10 height 10
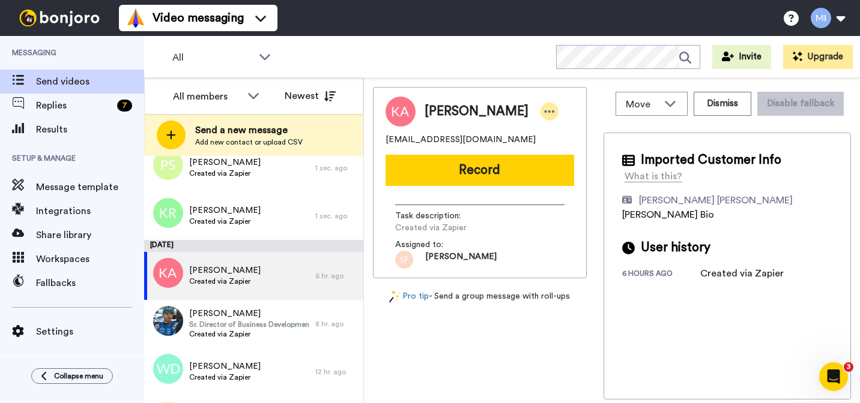
click at [544, 114] on icon at bounding box center [549, 112] width 11 height 12
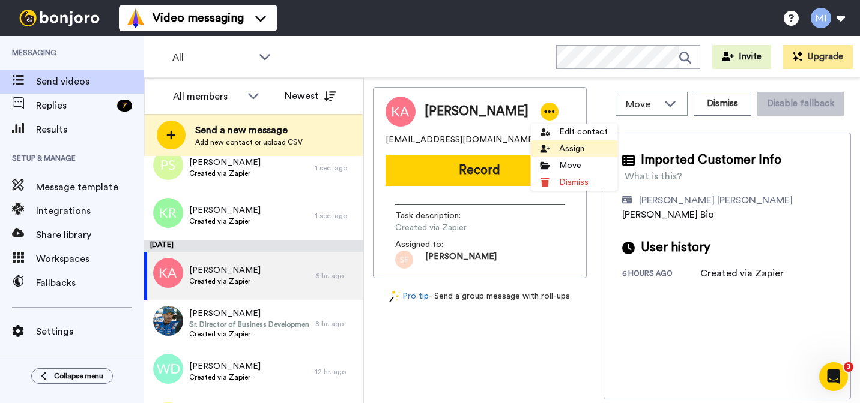
click at [550, 148] on li "Assign" at bounding box center [573, 148] width 87 height 17
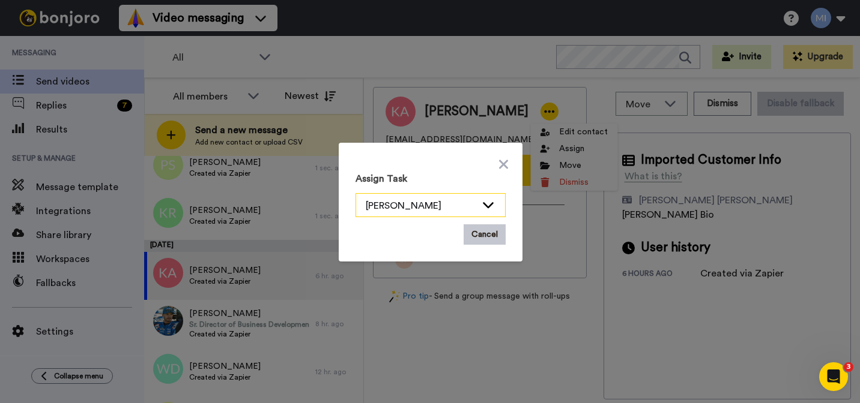
click at [472, 202] on div "[PERSON_NAME]" at bounding box center [421, 206] width 110 height 14
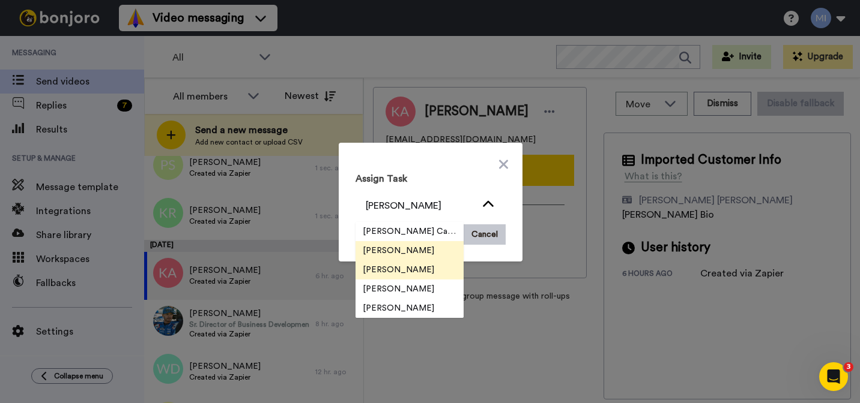
click at [414, 272] on span "[PERSON_NAME]" at bounding box center [398, 270] width 86 height 12
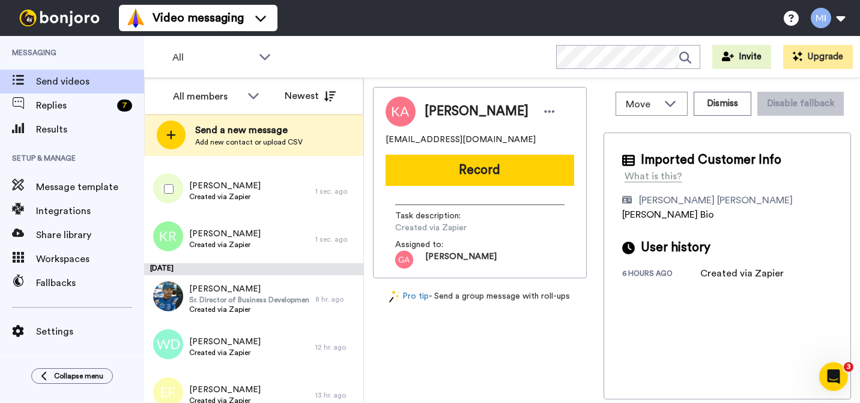
scroll to position [337, 0]
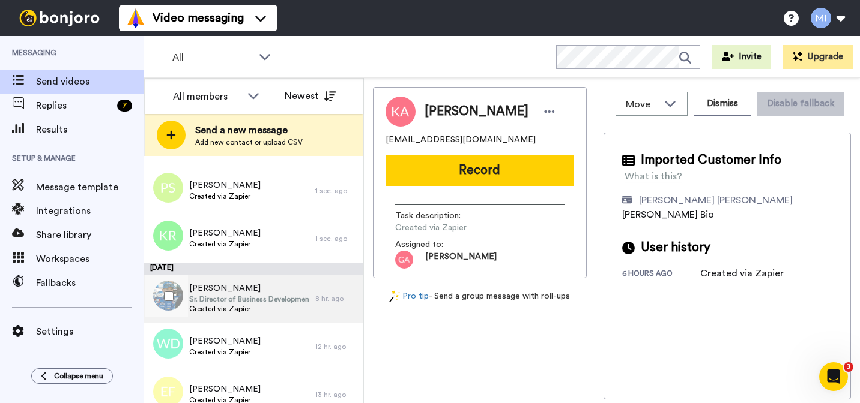
click at [268, 292] on span "[PERSON_NAME]" at bounding box center [249, 289] width 120 height 12
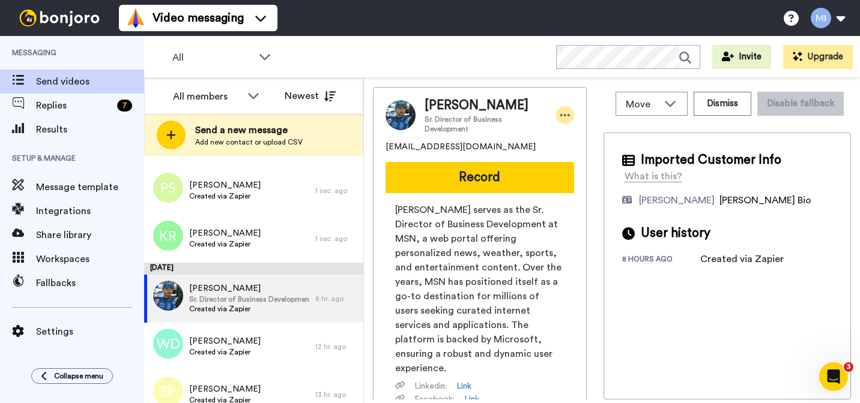
click at [562, 112] on icon at bounding box center [565, 115] width 11 height 12
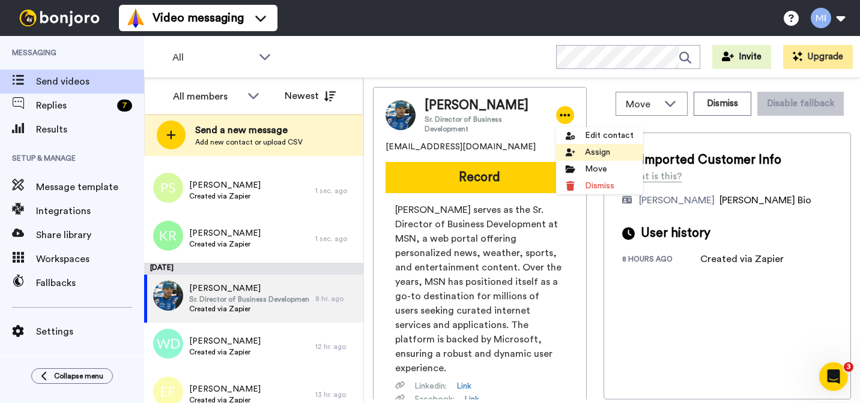
click at [560, 156] on li "Assign" at bounding box center [599, 152] width 87 height 17
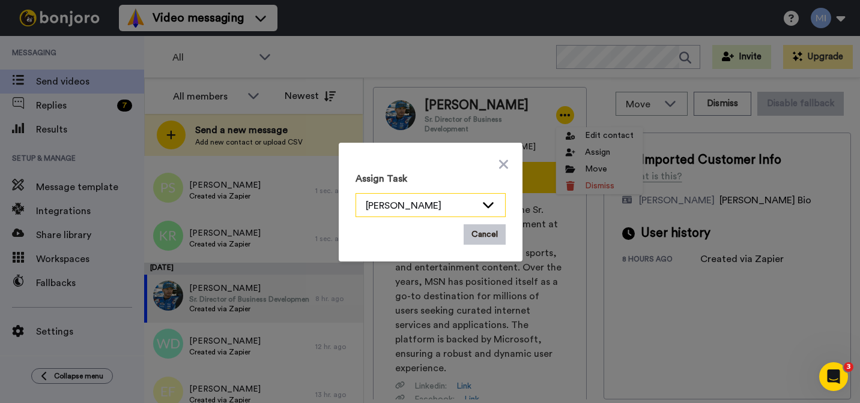
click at [470, 208] on div "[PERSON_NAME]" at bounding box center [421, 206] width 110 height 14
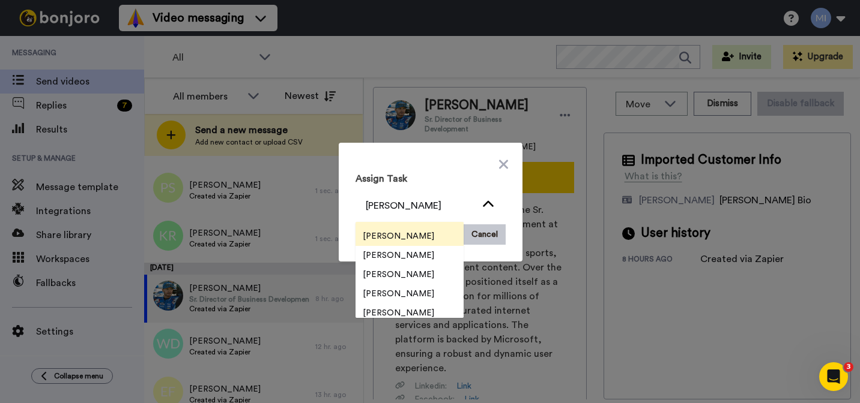
scroll to position [38, 0]
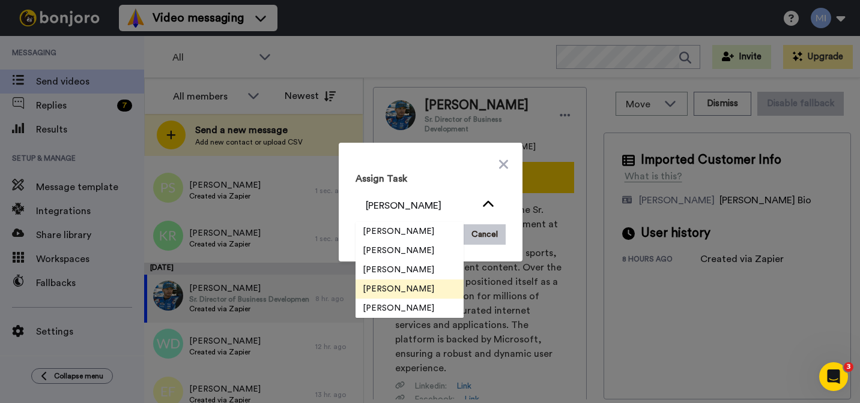
click at [403, 292] on span "[PERSON_NAME]" at bounding box center [398, 289] width 86 height 12
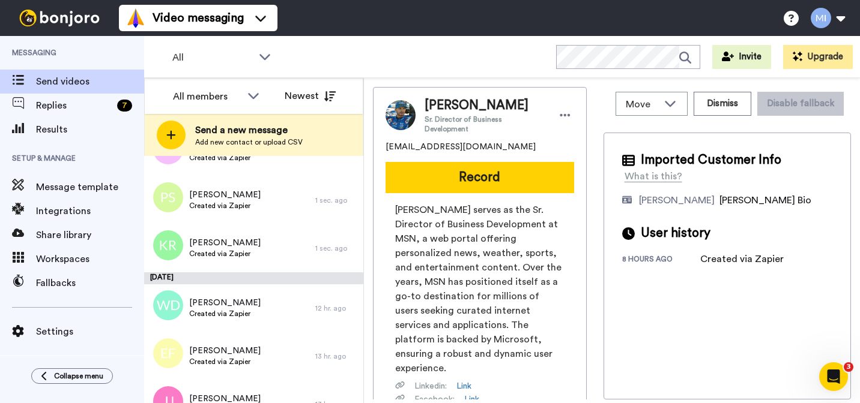
scroll to position [377, 0]
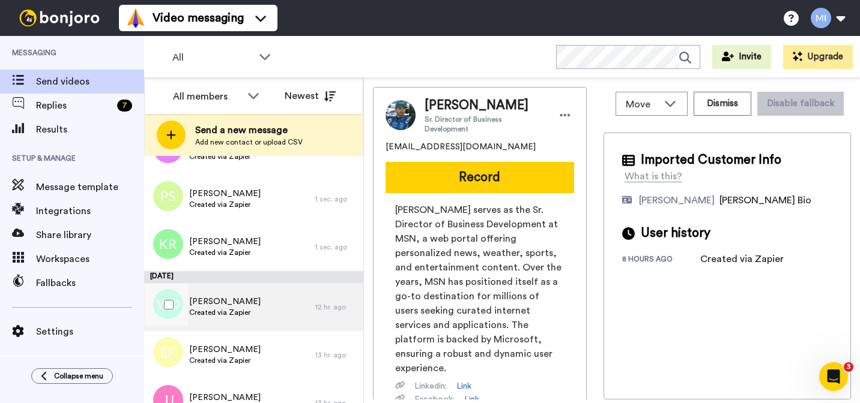
click at [227, 307] on span "[PERSON_NAME]" at bounding box center [224, 302] width 71 height 12
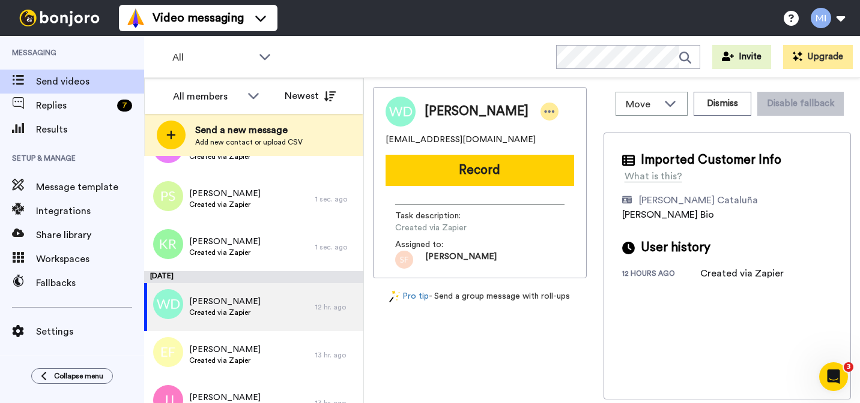
click at [545, 111] on icon at bounding box center [550, 111] width 10 height 2
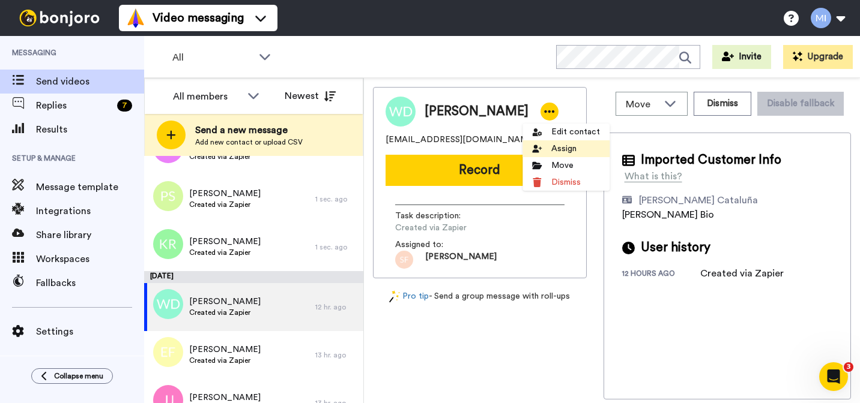
click at [542, 144] on li "Assign" at bounding box center [565, 148] width 87 height 17
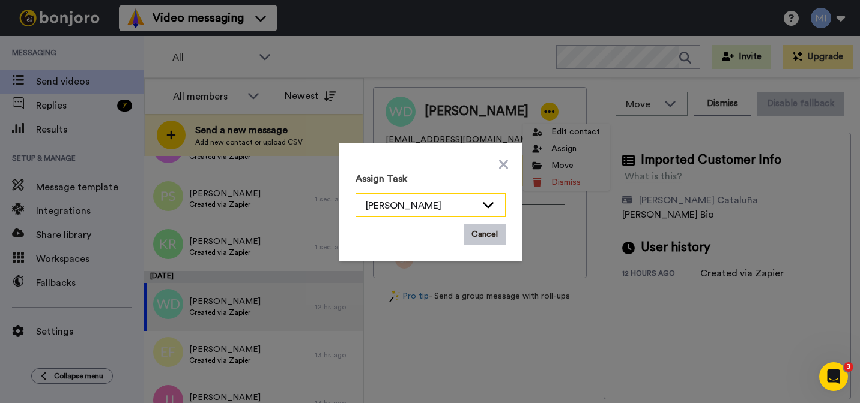
click at [455, 201] on div "[PERSON_NAME]" at bounding box center [421, 206] width 110 height 14
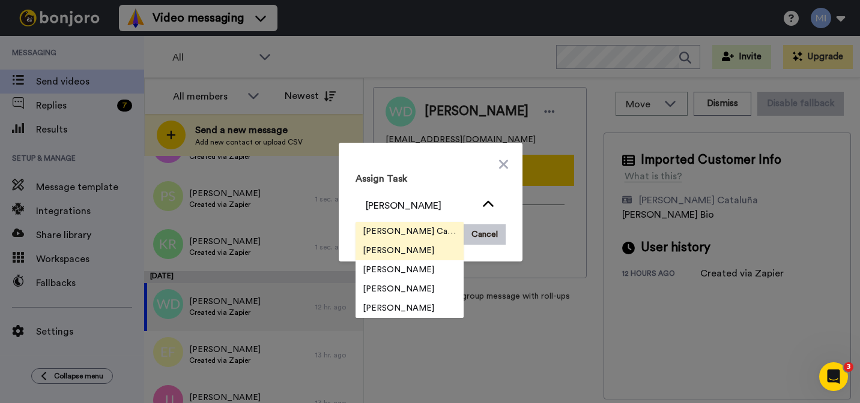
click at [435, 226] on span "[PERSON_NAME] Cataluña" at bounding box center [409, 232] width 108 height 12
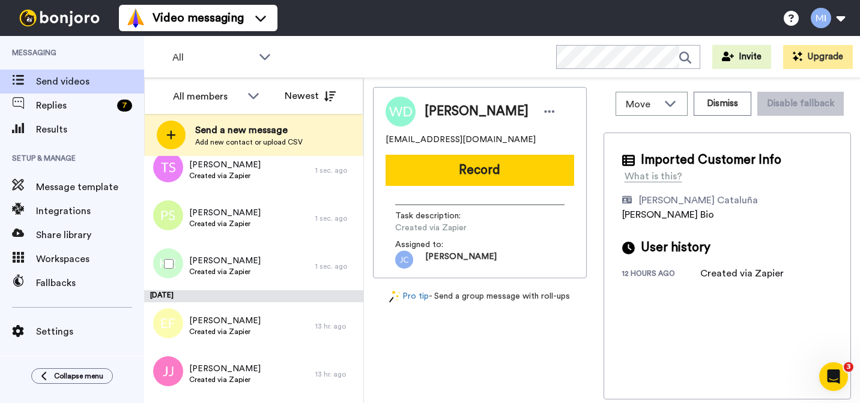
scroll to position [455, 0]
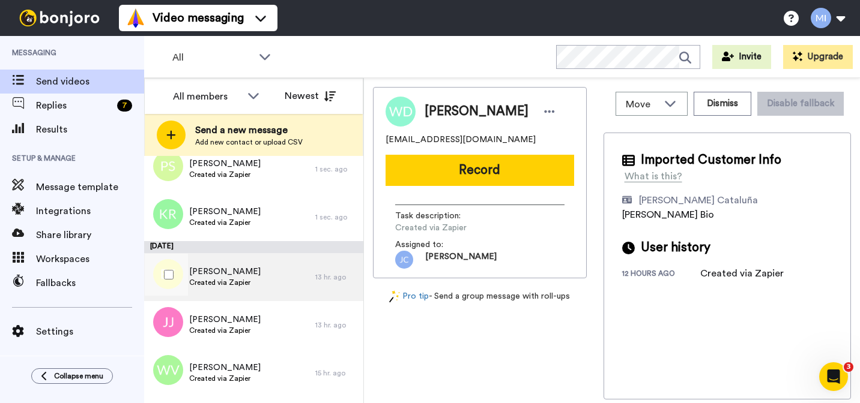
click at [292, 277] on div "Elizabeth Franklin Created via Zapier" at bounding box center [229, 277] width 171 height 48
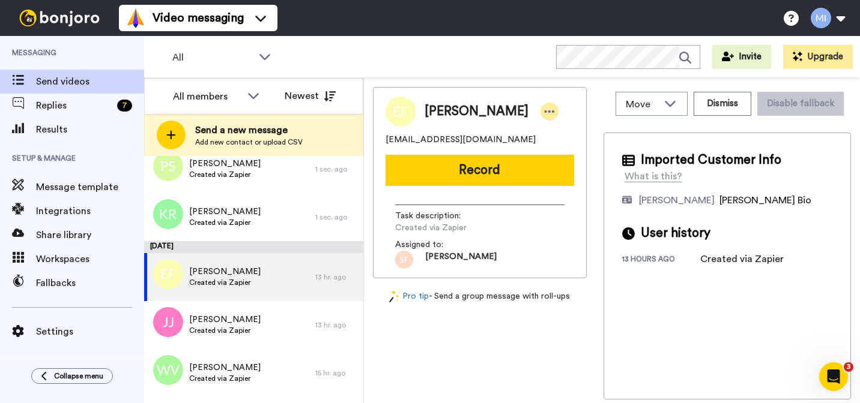
click at [545, 117] on icon at bounding box center [549, 112] width 11 height 12
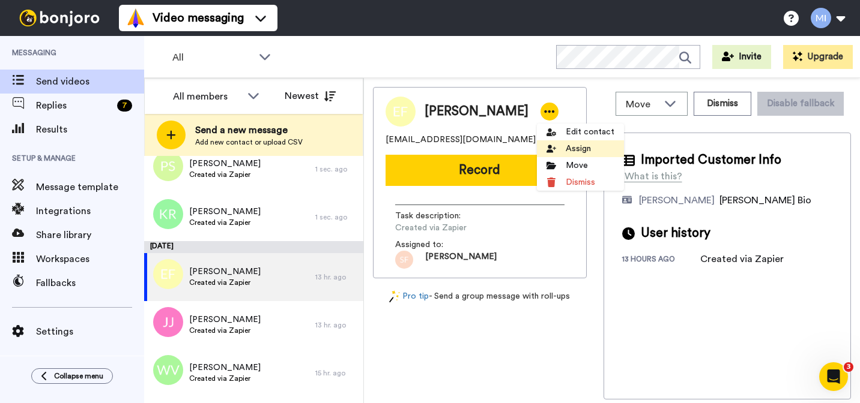
click at [552, 154] on li "Assign" at bounding box center [580, 148] width 87 height 17
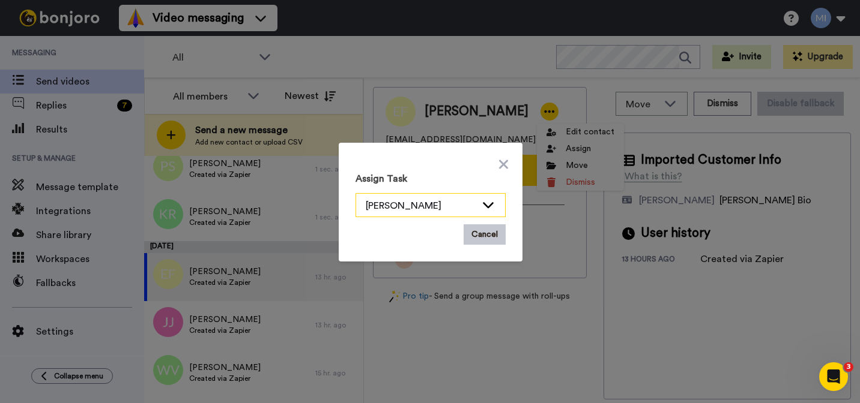
click at [442, 205] on div "[PERSON_NAME]" at bounding box center [421, 206] width 110 height 14
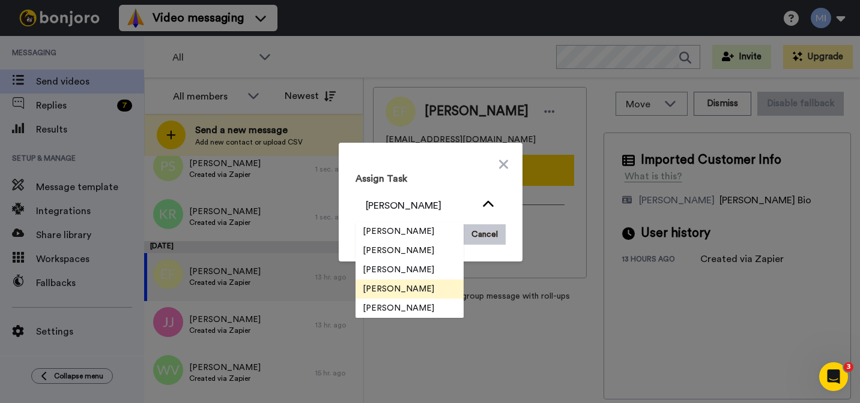
scroll to position [38, 0]
click at [403, 287] on span "[PERSON_NAME]" at bounding box center [398, 290] width 86 height 12
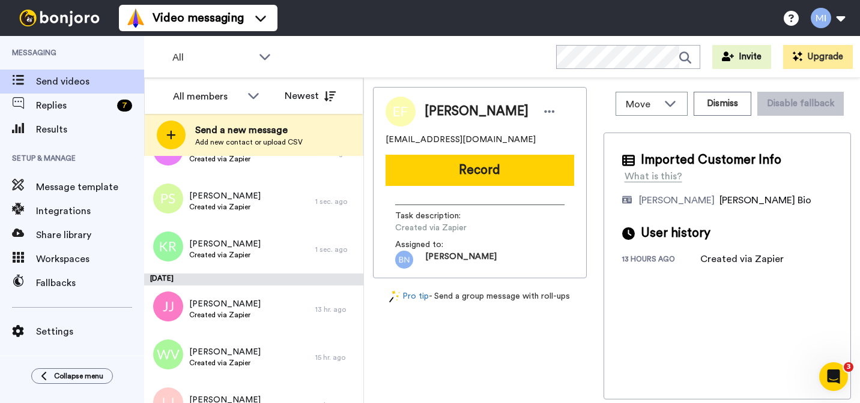
scroll to position [479, 0]
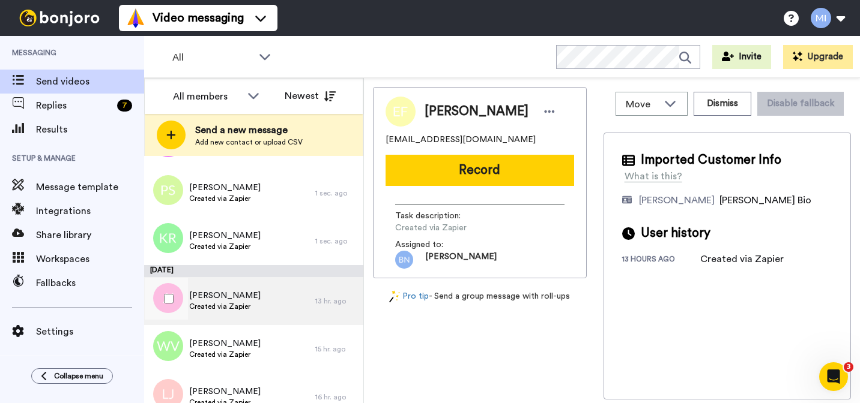
click at [243, 318] on div "Judy Johnson-Truitt Created via Zapier" at bounding box center [229, 301] width 171 height 48
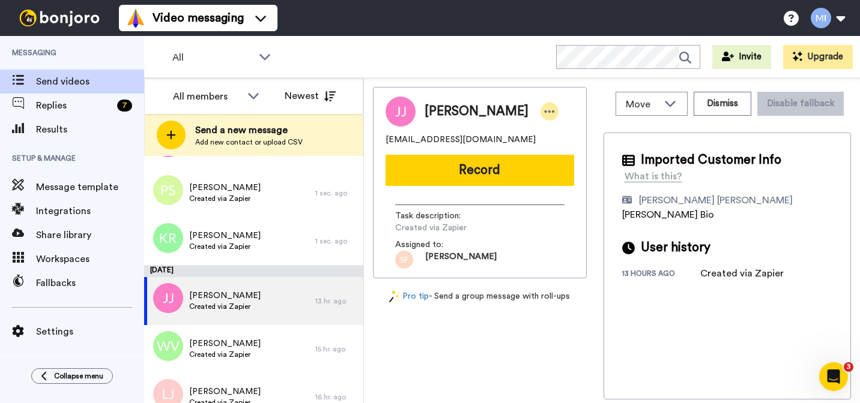
click at [555, 113] on icon at bounding box center [549, 112] width 11 height 12
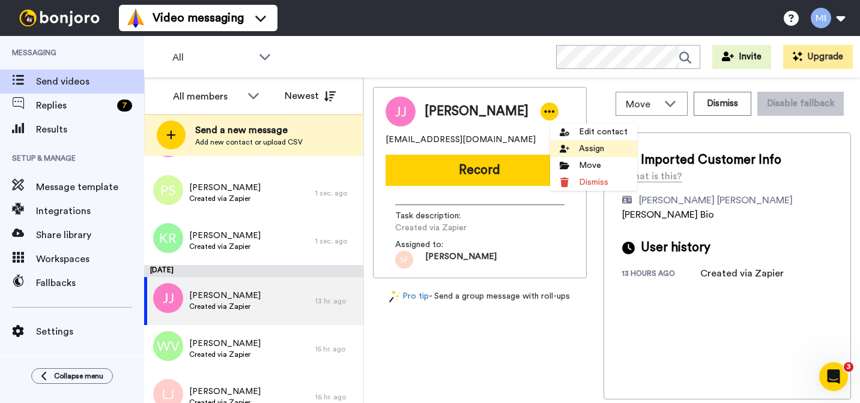
click at [572, 148] on li "Assign" at bounding box center [593, 148] width 87 height 17
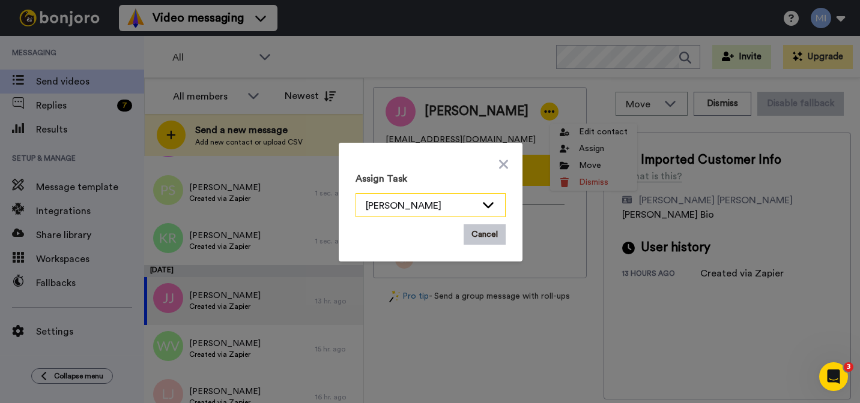
click at [470, 193] on div "[PERSON_NAME]" at bounding box center [430, 205] width 150 height 24
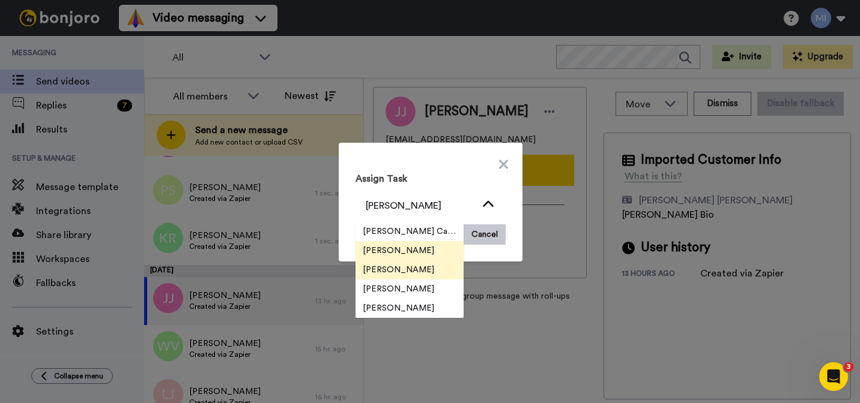
click at [421, 271] on span "[PERSON_NAME]" at bounding box center [398, 270] width 86 height 12
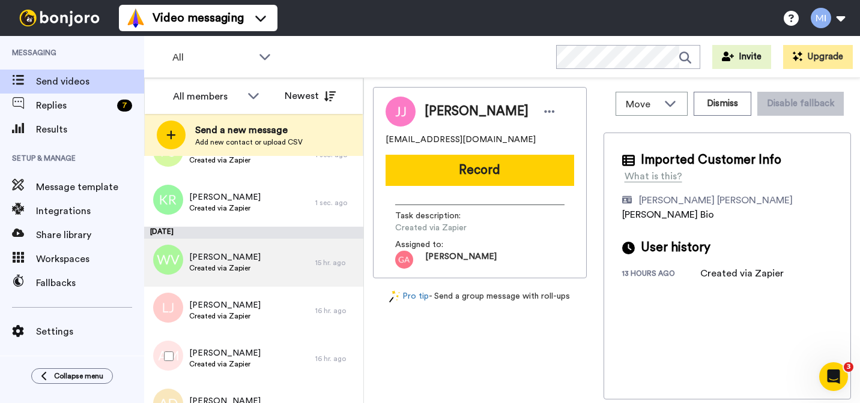
scroll to position [565, 0]
click at [304, 251] on div "Wendy Van Rensburg Created via Zapier" at bounding box center [229, 264] width 171 height 48
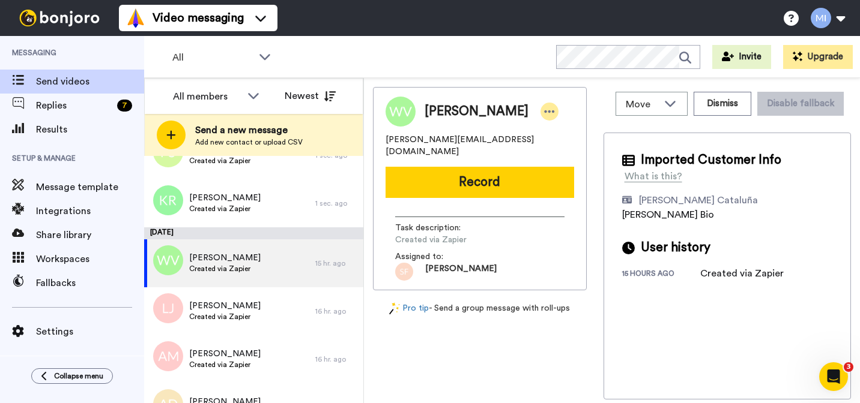
click at [555, 118] on icon at bounding box center [549, 112] width 11 height 12
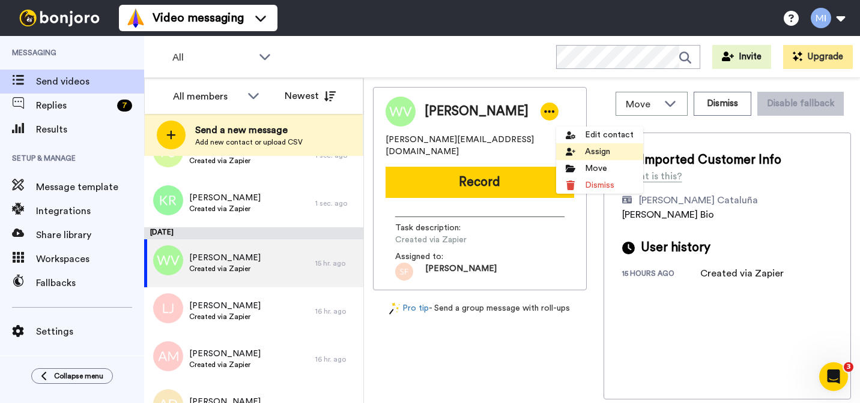
click at [569, 154] on icon at bounding box center [571, 152] width 10 height 8
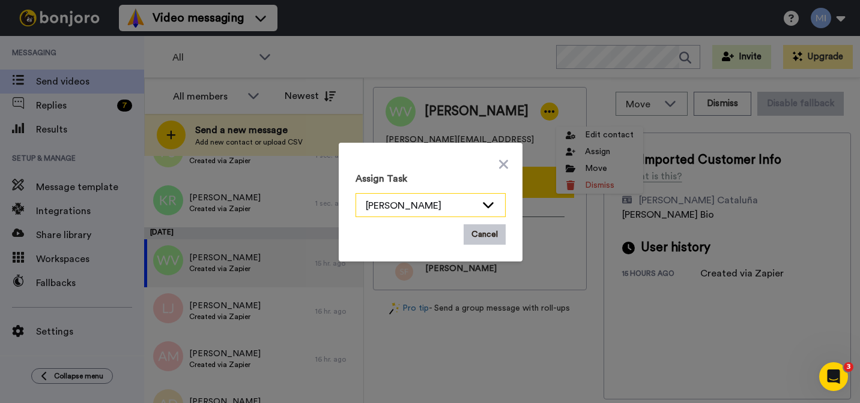
click at [456, 205] on div "[PERSON_NAME]" at bounding box center [421, 206] width 110 height 14
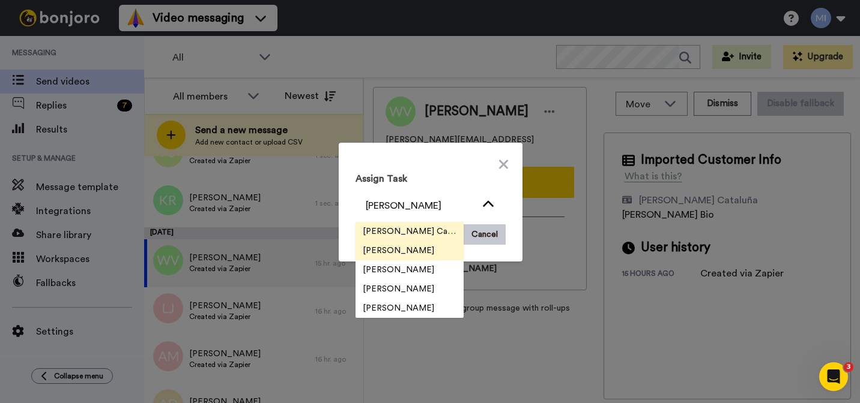
click at [442, 232] on span "[PERSON_NAME] Cataluña" at bounding box center [409, 232] width 108 height 12
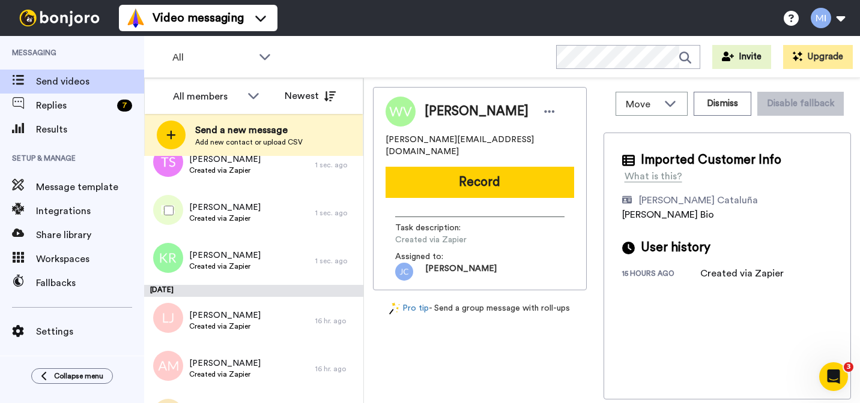
scroll to position [556, 0]
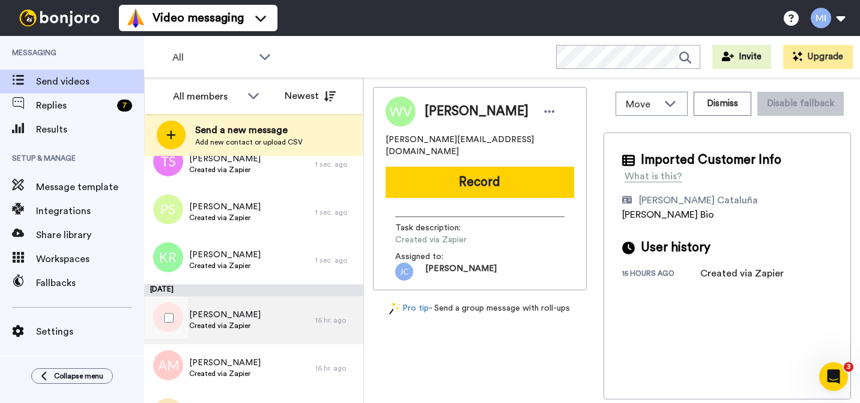
click at [297, 318] on div "Latasha Jenkins Created via Zapier" at bounding box center [229, 321] width 171 height 48
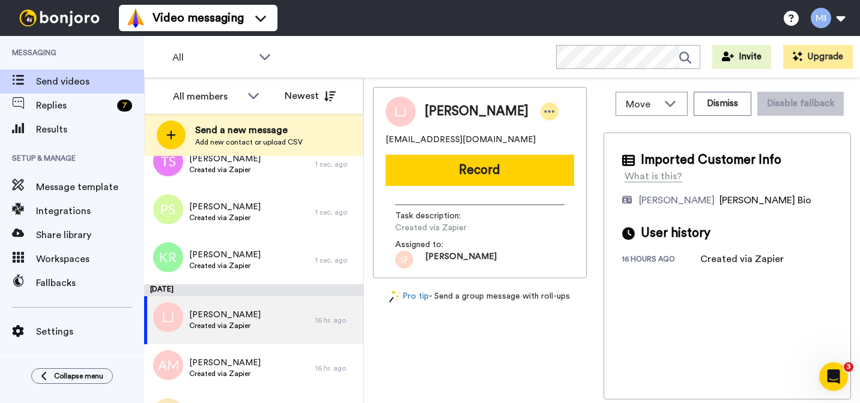
click at [540, 118] on div at bounding box center [549, 112] width 18 height 18
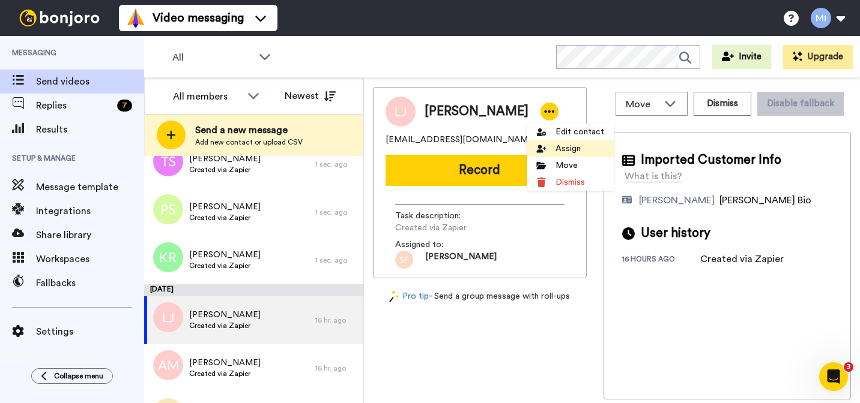
click at [554, 149] on li "Assign" at bounding box center [570, 148] width 87 height 17
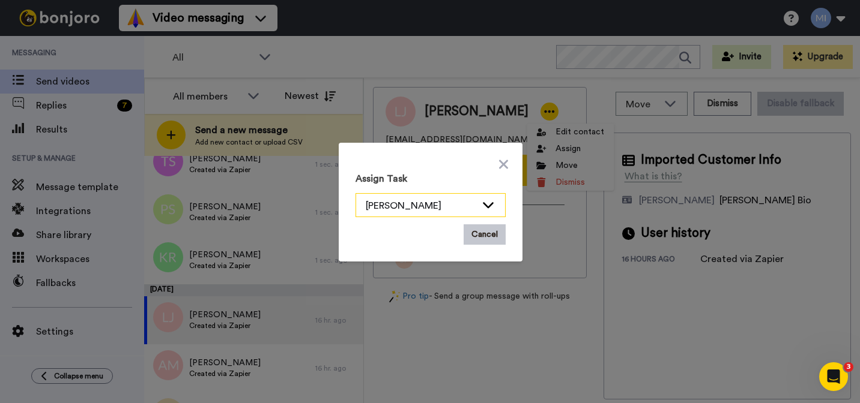
click at [435, 205] on div "[PERSON_NAME]" at bounding box center [421, 206] width 110 height 14
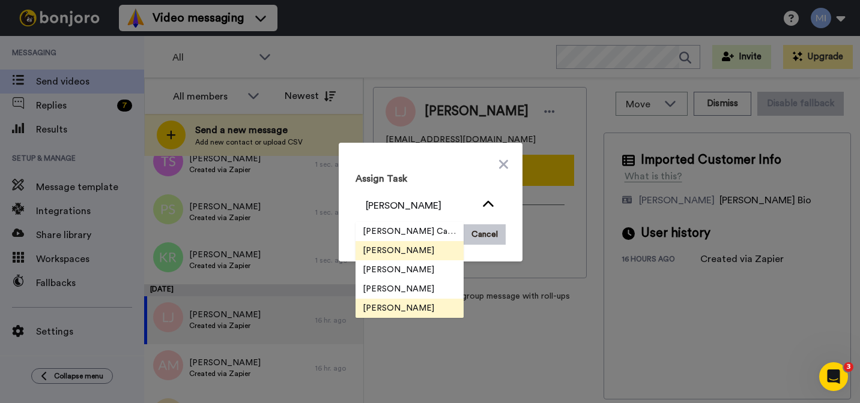
scroll to position [38, 0]
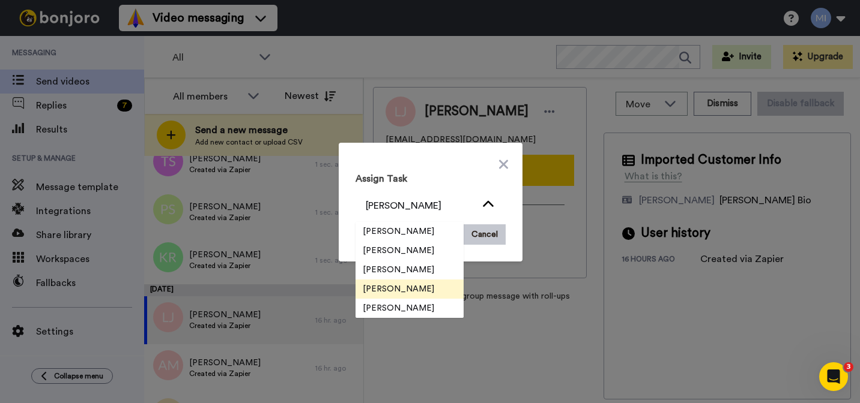
click at [411, 287] on span "[PERSON_NAME]" at bounding box center [398, 289] width 86 height 12
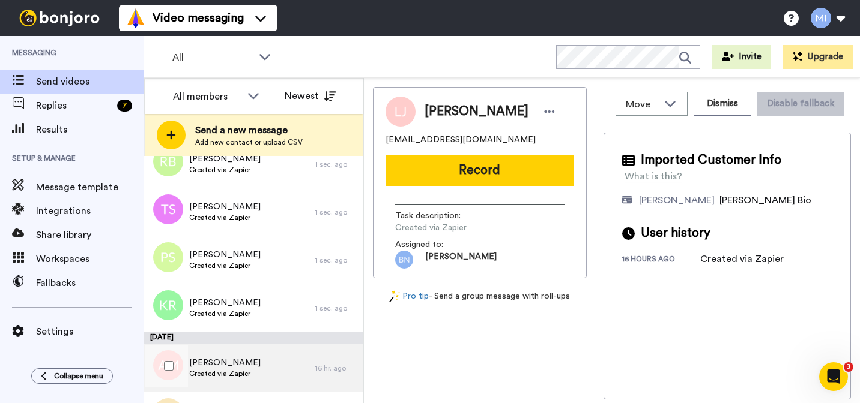
scroll to position [0, 0]
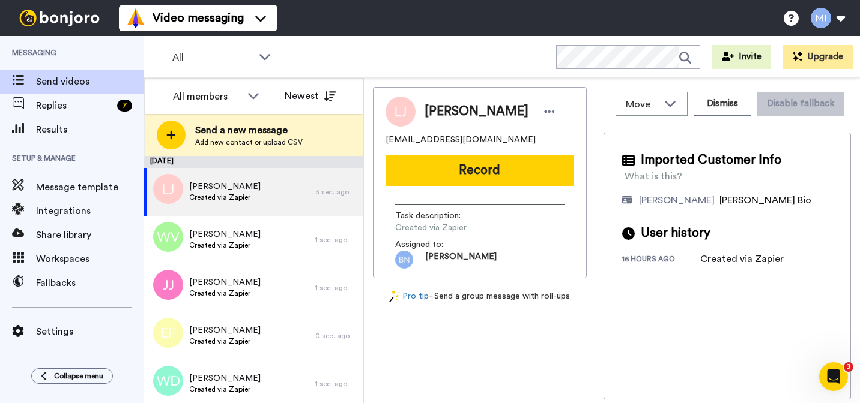
click at [289, 352] on div "Elizabeth Franklin Created via Zapier" at bounding box center [229, 336] width 171 height 48
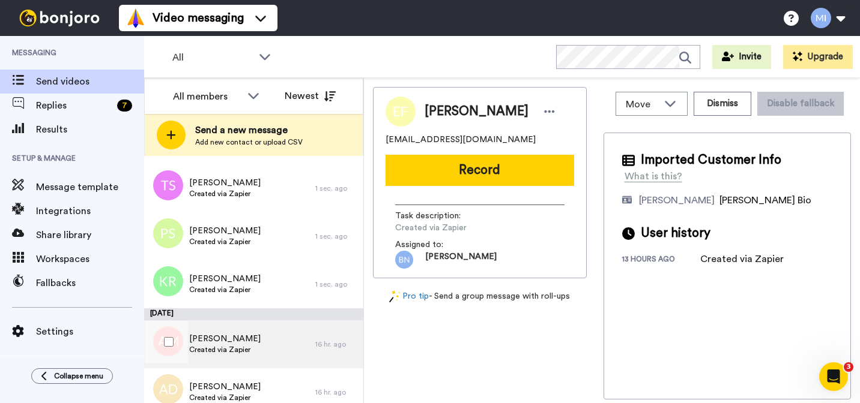
scroll to position [579, 0]
click at [289, 352] on div "Anne Mailloux Created via Zapier" at bounding box center [229, 345] width 171 height 48
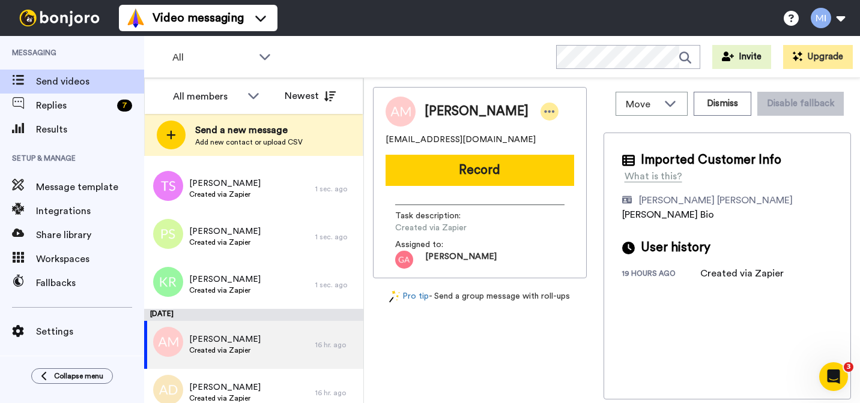
click at [544, 116] on icon at bounding box center [549, 112] width 11 height 12
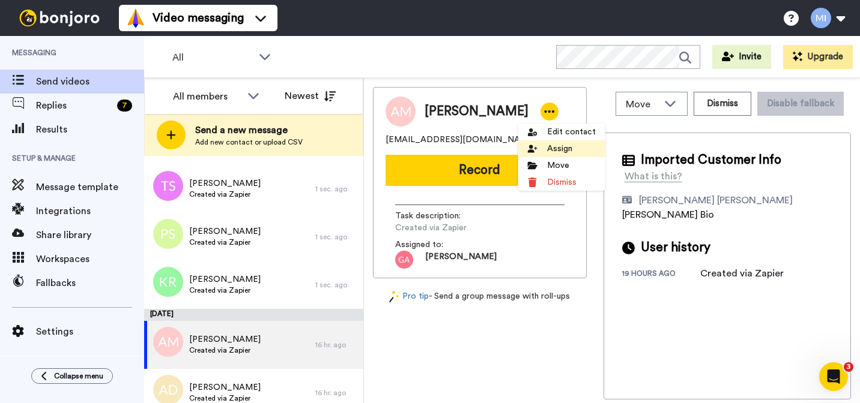
click at [533, 151] on icon at bounding box center [533, 149] width 10 height 8
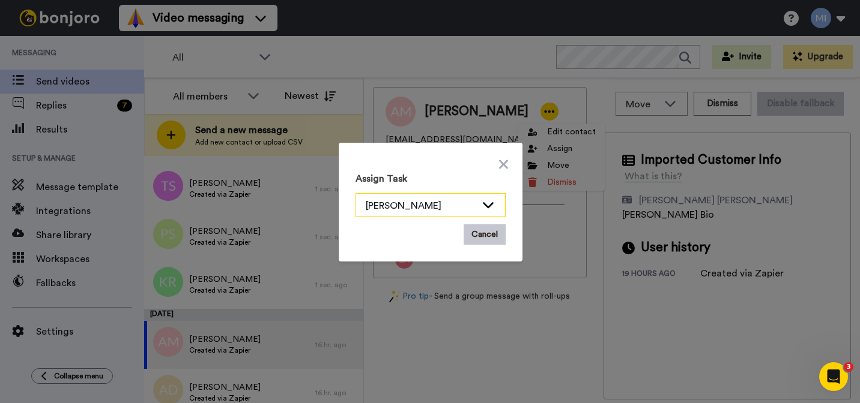
click at [468, 210] on div "[PERSON_NAME]" at bounding box center [421, 206] width 110 height 14
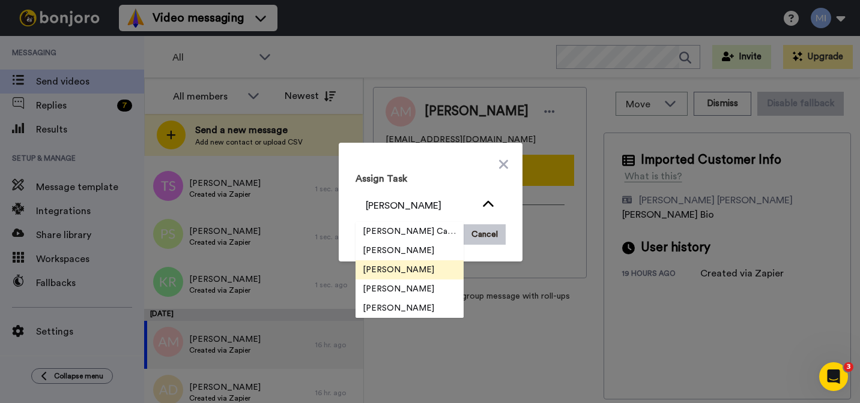
click at [433, 268] on li "[PERSON_NAME]" at bounding box center [409, 270] width 108 height 19
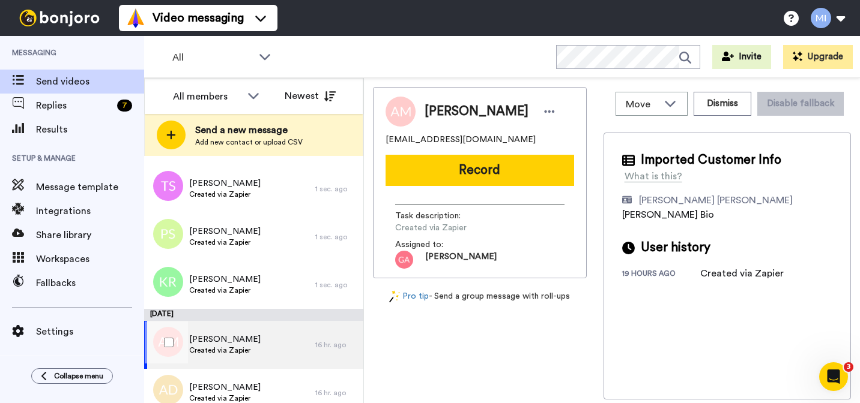
scroll to position [639, 0]
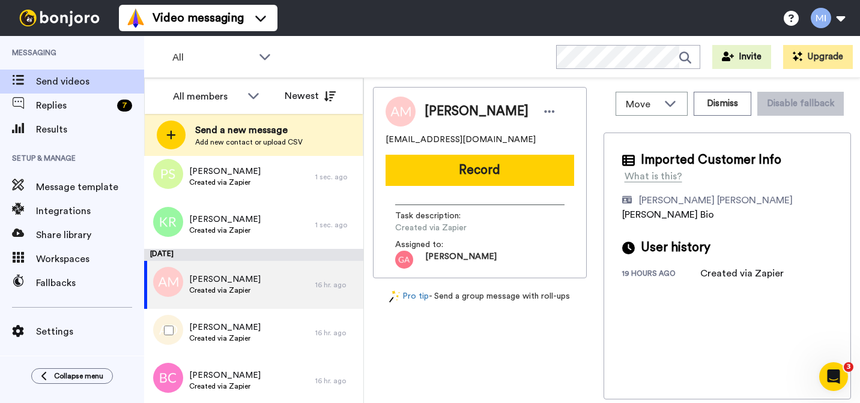
click at [297, 339] on div "Ashley Donnell Created via Zapier" at bounding box center [229, 333] width 171 height 48
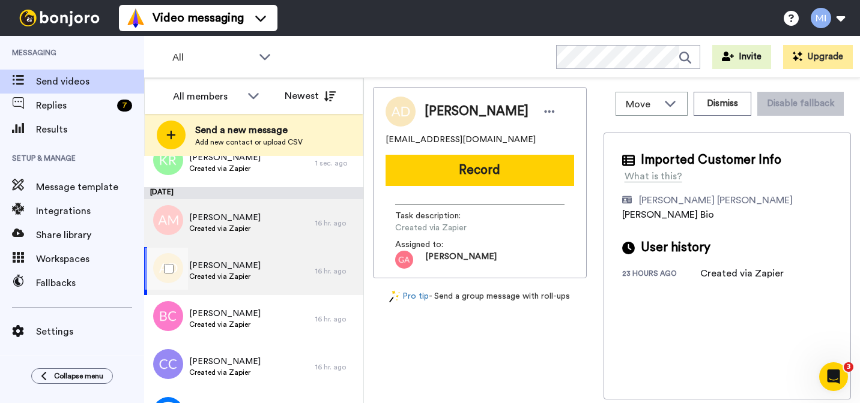
scroll to position [702, 0]
click at [297, 339] on div "Bobbie Camp Created via Zapier" at bounding box center [229, 318] width 171 height 48
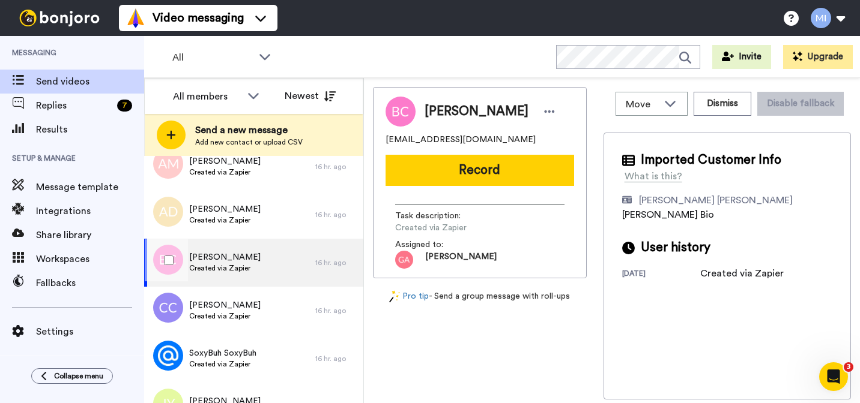
scroll to position [781, 0]
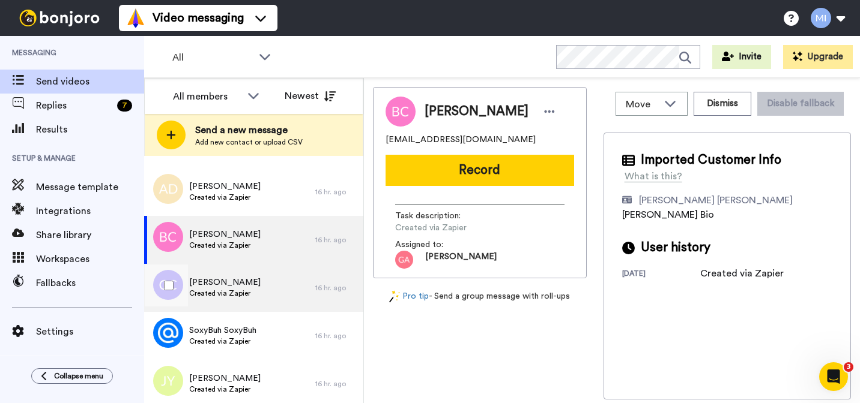
click at [297, 282] on div "Connie Clark Created via Zapier" at bounding box center [229, 288] width 171 height 48
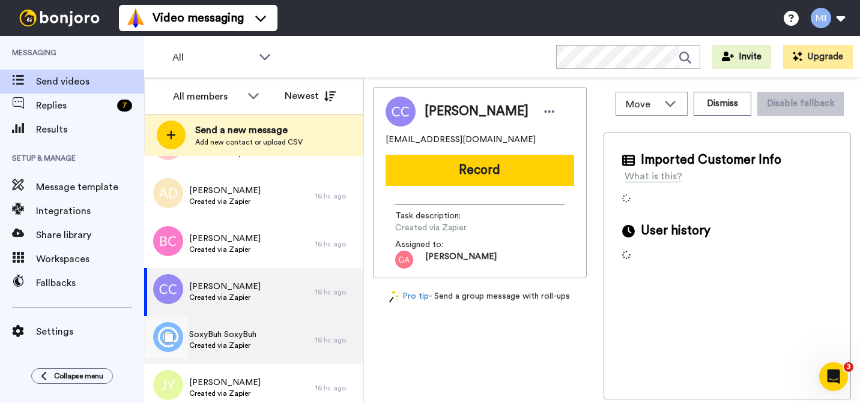
scroll to position [775, 0]
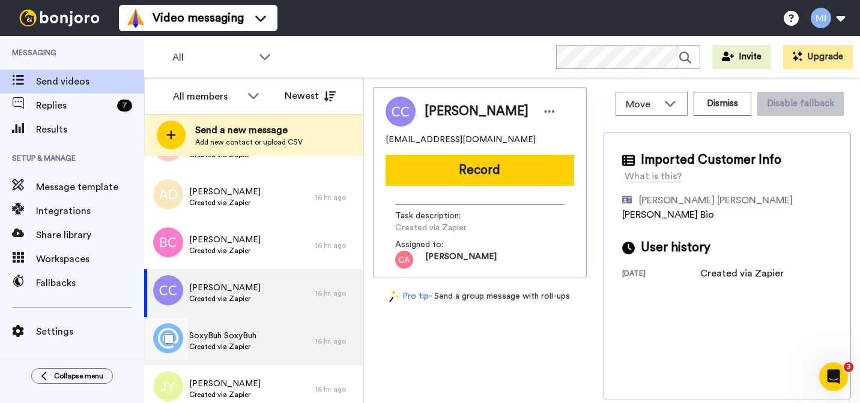
click at [297, 333] on div "SoxyBuh SoxyBuh Created via Zapier" at bounding box center [229, 342] width 171 height 48
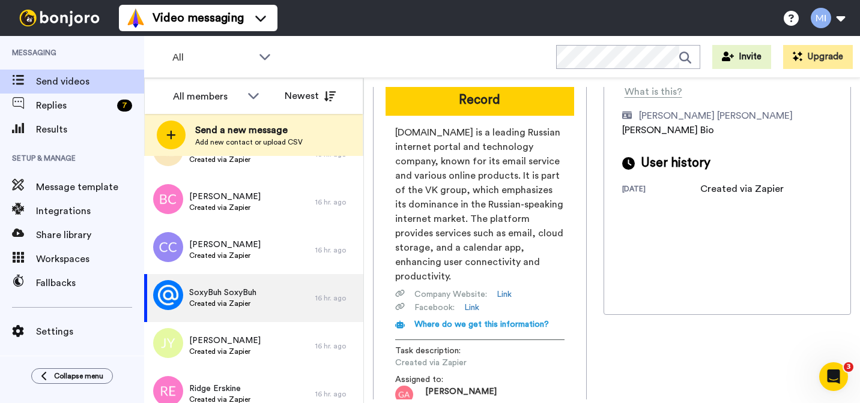
scroll to position [109, 0]
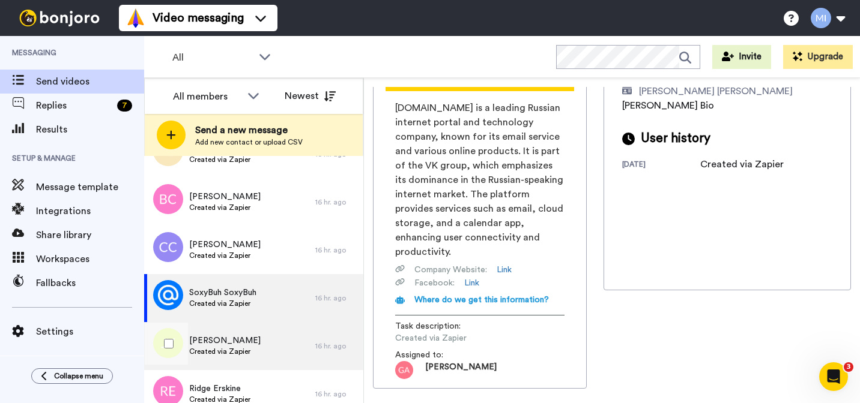
click at [324, 339] on div "James W Young III Created via Zapier 16 hr. ago" at bounding box center [253, 346] width 219 height 48
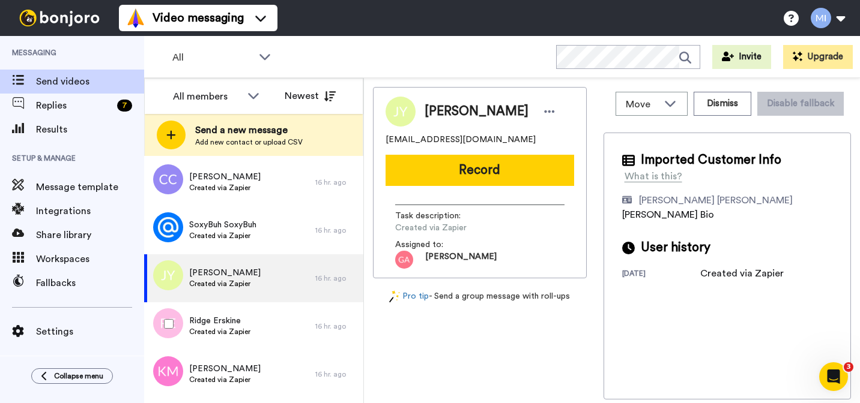
scroll to position [886, 0]
click at [325, 338] on div "Ridge Erskine Created via Zapier 16 hr. ago" at bounding box center [253, 327] width 219 height 48
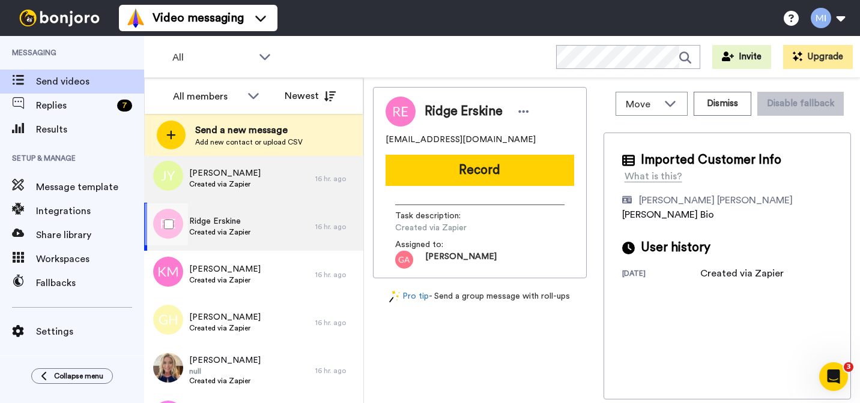
scroll to position [987, 0]
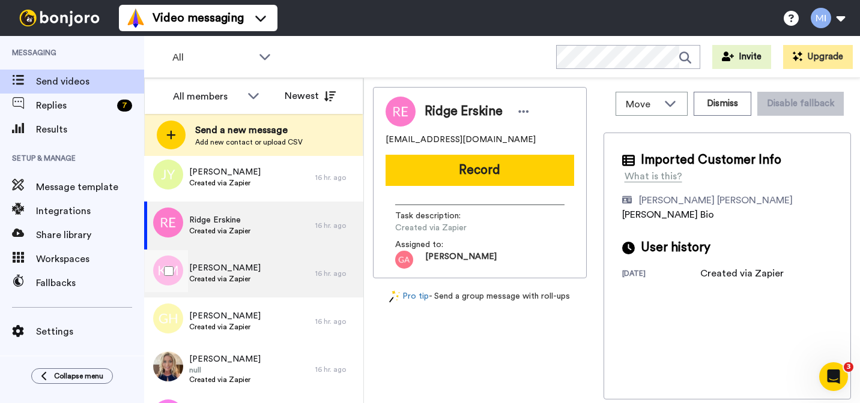
click at [300, 277] on div "Kiana Moore Created via Zapier" at bounding box center [229, 274] width 171 height 48
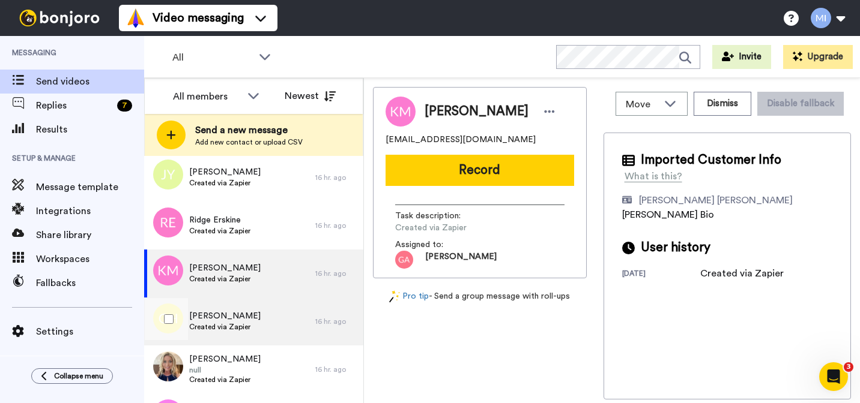
click at [291, 342] on div "Gwen Hanson Created via Zapier" at bounding box center [229, 322] width 171 height 48
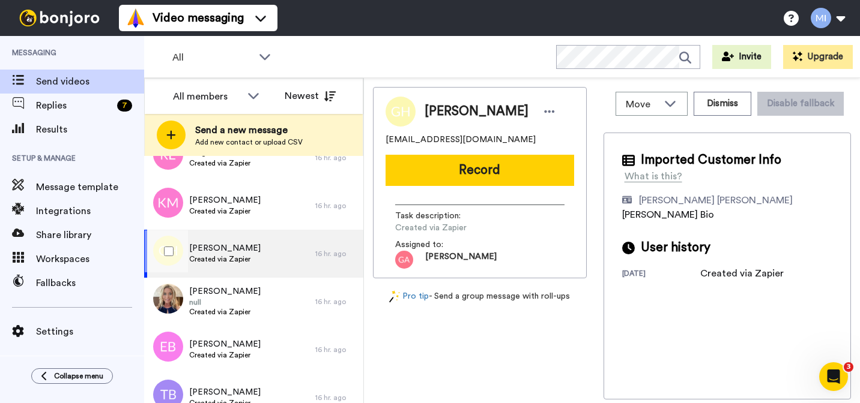
scroll to position [1064, 0]
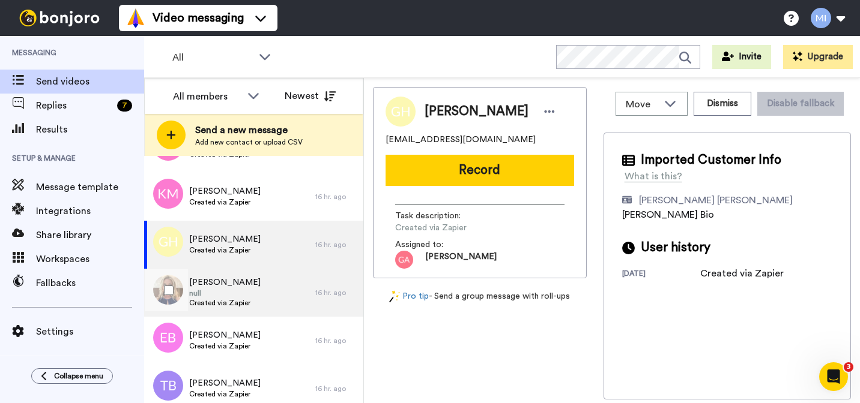
click at [289, 281] on div "Carol Schroeder null Created via Zapier" at bounding box center [229, 293] width 171 height 48
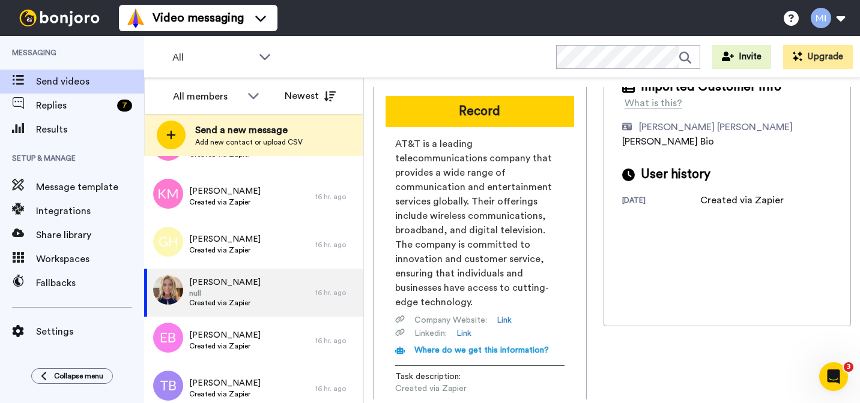
scroll to position [80, 0]
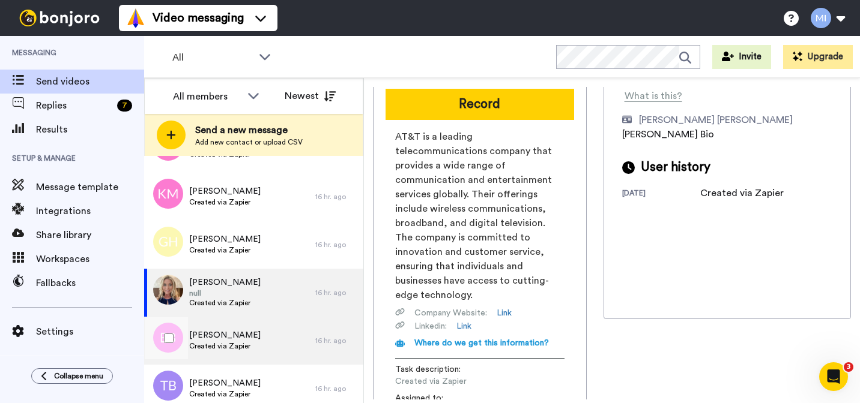
click at [327, 339] on div "16 hr. ago" at bounding box center [336, 341] width 42 height 10
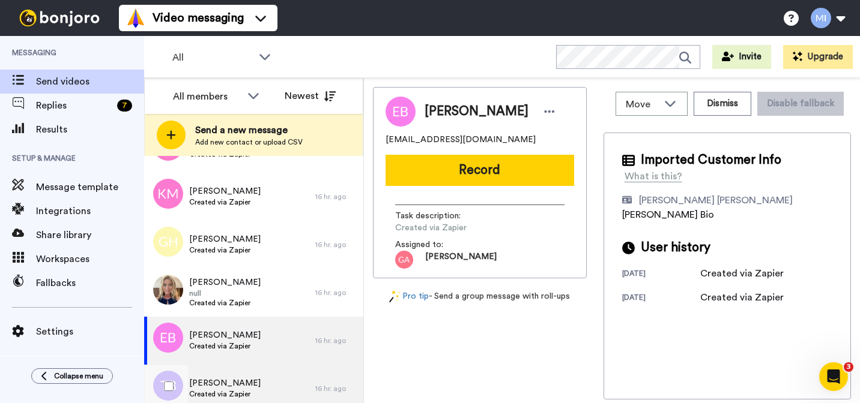
click at [298, 373] on div "Tameka Butler Created via Zapier" at bounding box center [229, 389] width 171 height 48
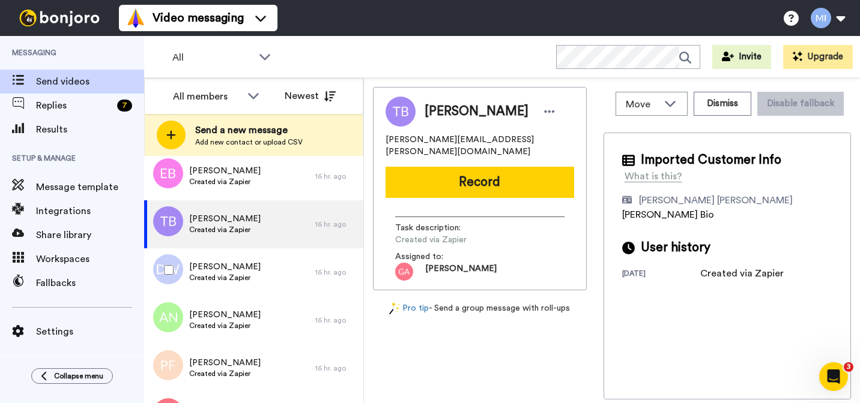
scroll to position [1229, 0]
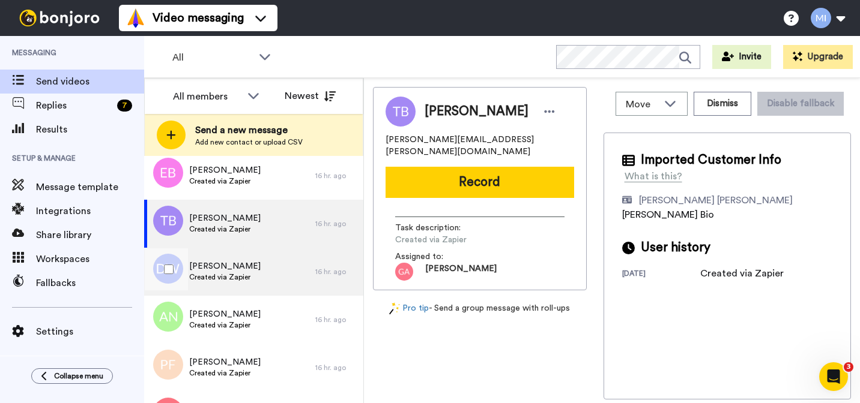
click at [289, 270] on div "D'Andre Wrighy Created via Zapier" at bounding box center [229, 272] width 171 height 48
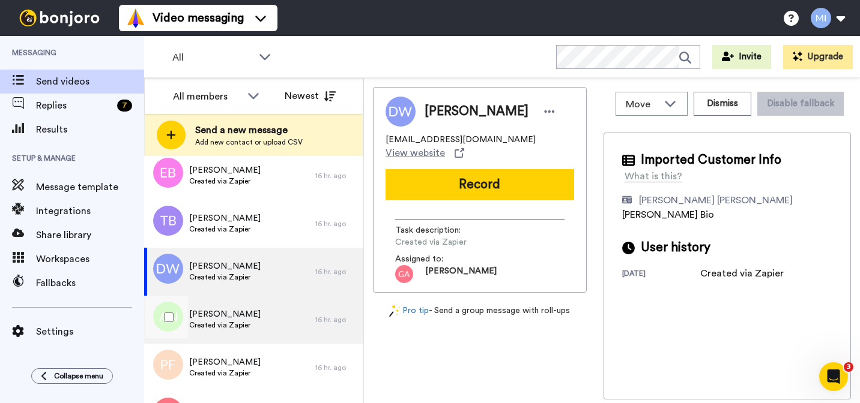
click at [281, 333] on div "Alfredo Narvaez Sr Created via Zapier" at bounding box center [229, 320] width 171 height 48
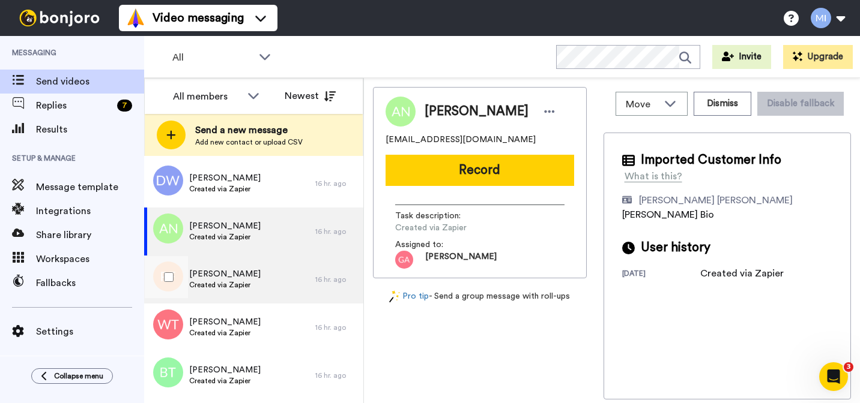
scroll to position [1346, 0]
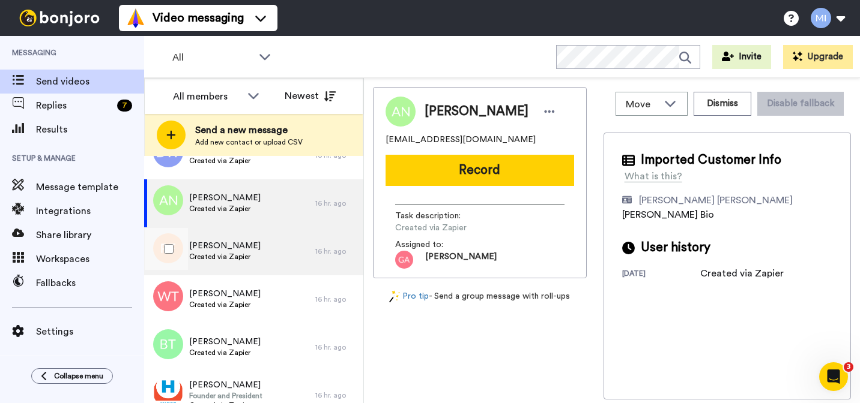
click at [287, 247] on div "Paula Franklin Created via Zapier" at bounding box center [229, 252] width 171 height 48
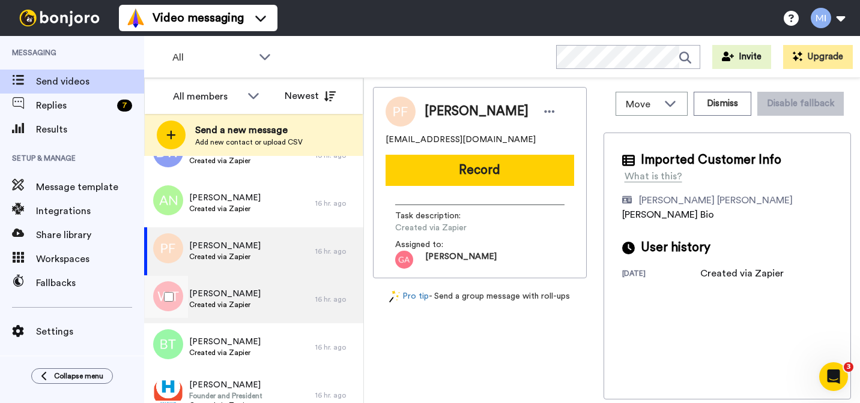
click at [285, 312] on div "William Triplett Created via Zapier" at bounding box center [229, 300] width 171 height 48
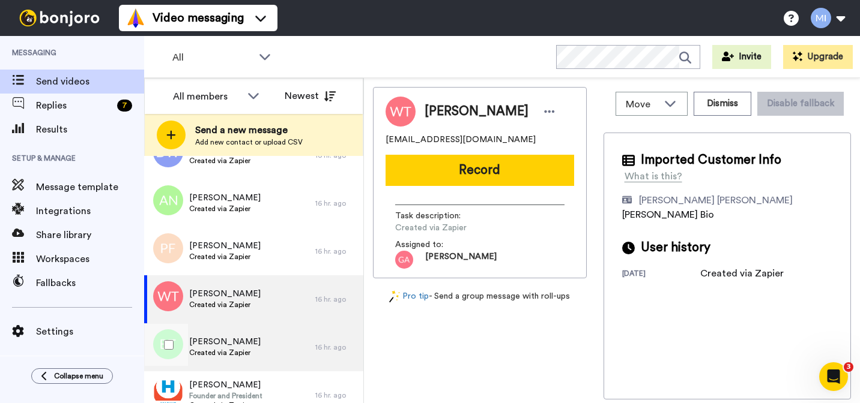
click at [282, 343] on div "Bobbie Taylor Created via Zapier" at bounding box center [229, 348] width 171 height 48
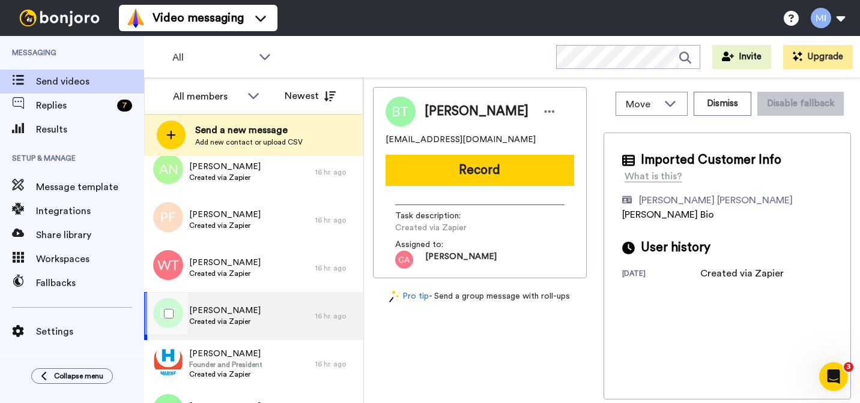
scroll to position [1444, 0]
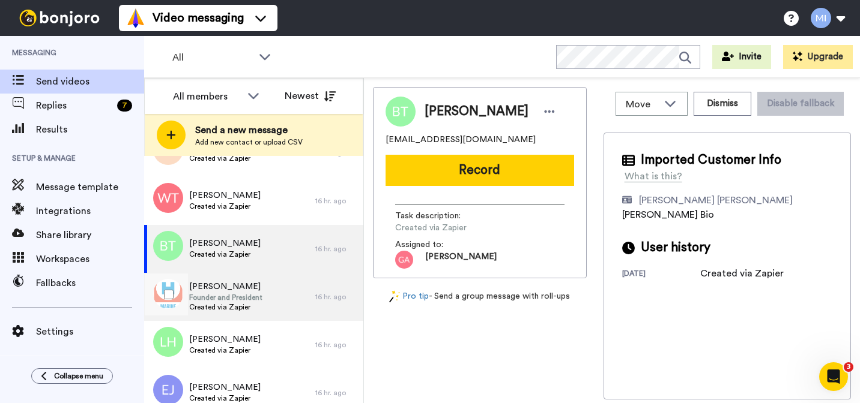
click at [271, 311] on div "Ann Joyce Founder and President Created via Zapier" at bounding box center [229, 297] width 171 height 48
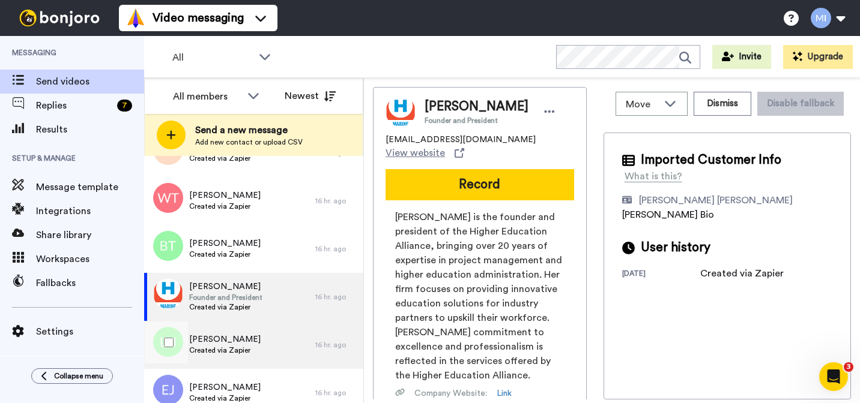
click at [259, 346] on div "Laketta Hussain Created via Zapier" at bounding box center [229, 345] width 171 height 48
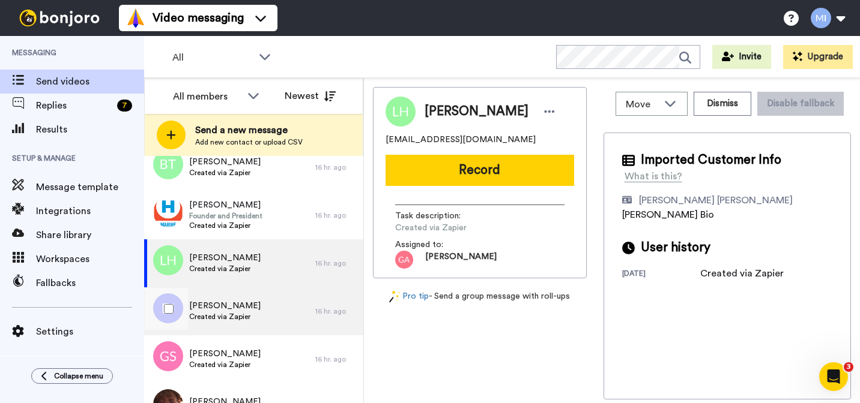
scroll to position [1529, 0]
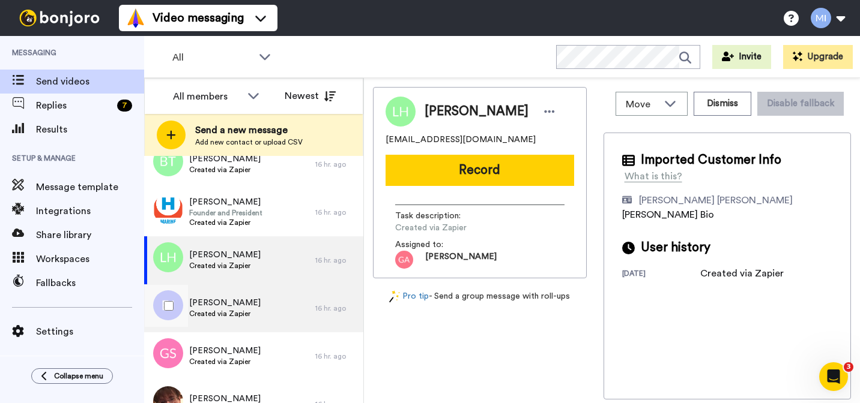
click at [260, 330] on div "Elizabeth Jones Created via Zapier" at bounding box center [229, 309] width 171 height 48
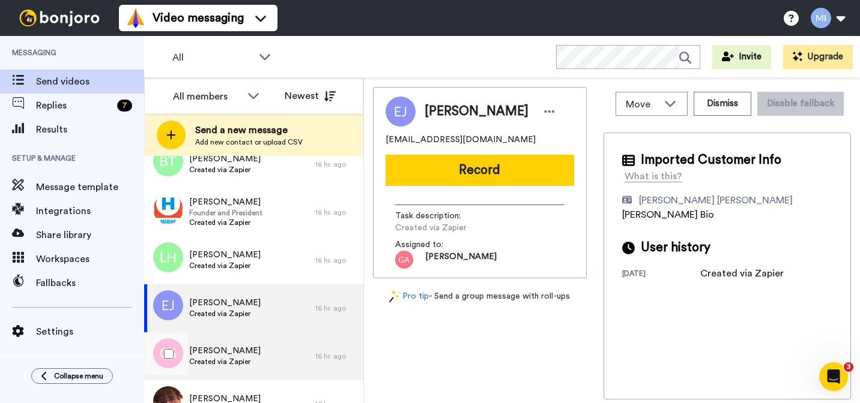
click at [257, 363] on span "Created via Zapier" at bounding box center [224, 362] width 71 height 10
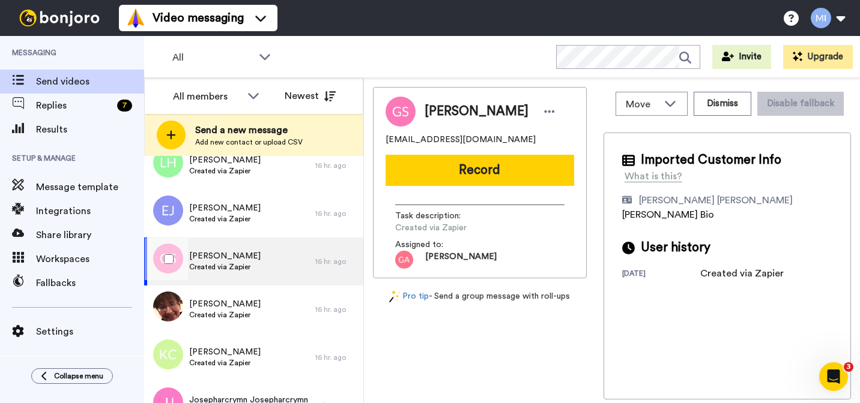
scroll to position [1623, 0]
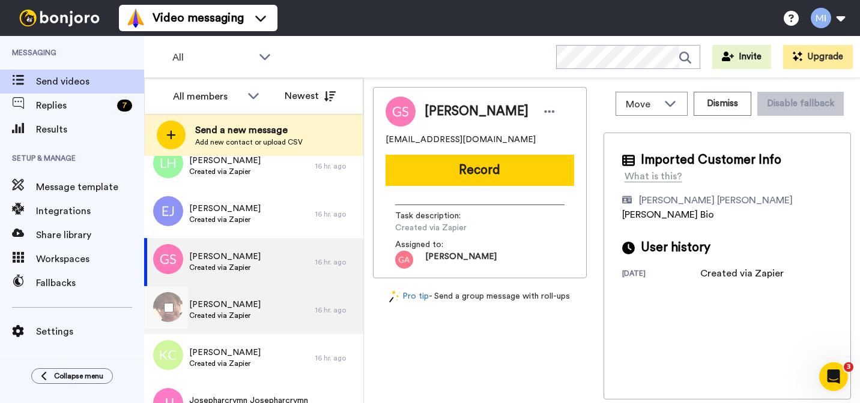
click at [256, 290] on div "Doris Black Created via Zapier" at bounding box center [229, 310] width 171 height 48
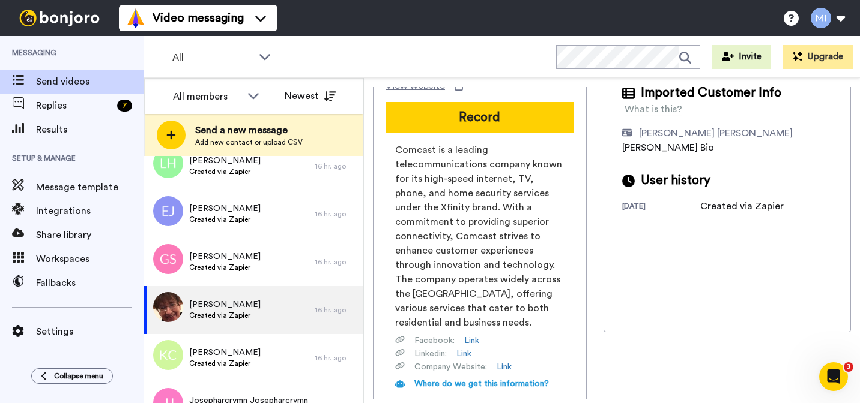
scroll to position [139, 0]
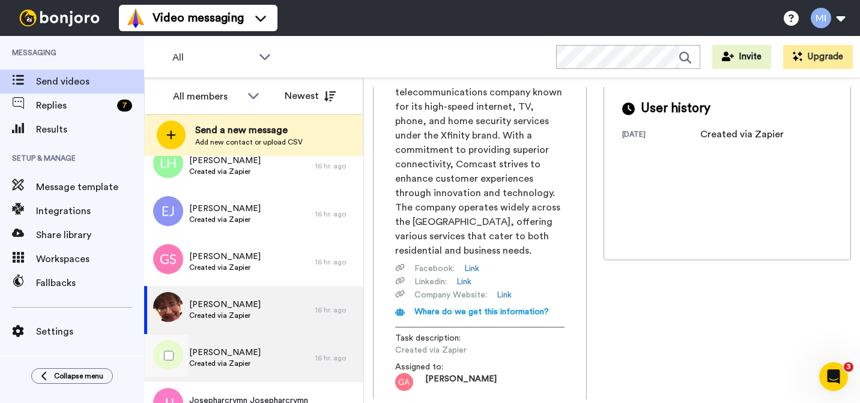
click at [299, 347] on div "Karen Clements Created via Zapier" at bounding box center [229, 358] width 171 height 48
